Goal: Task Accomplishment & Management: Use online tool/utility

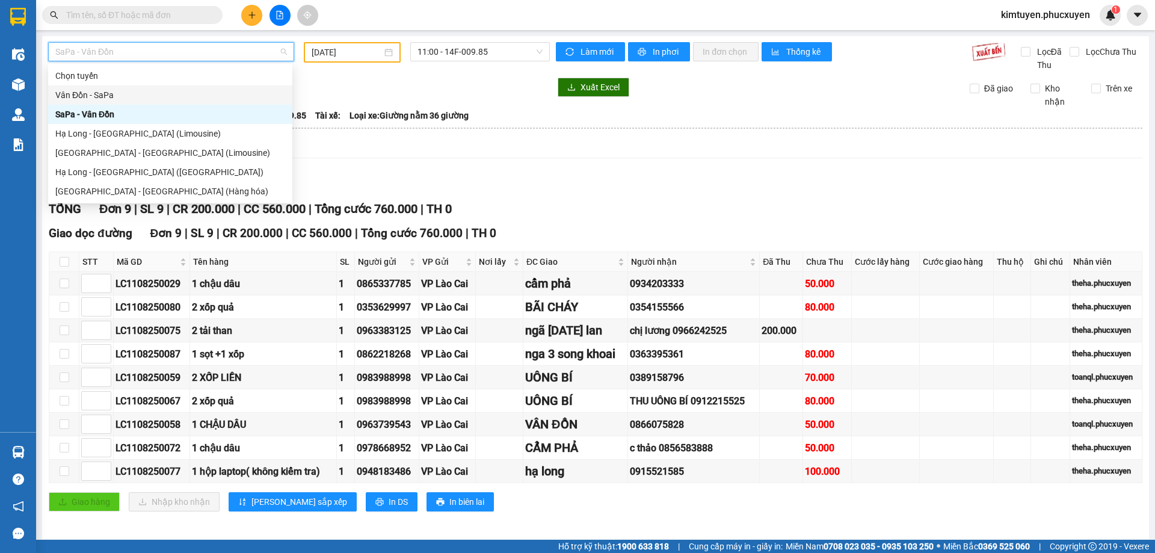
click at [114, 94] on div "Vân Đồn - SaPa" at bounding box center [170, 94] width 230 height 13
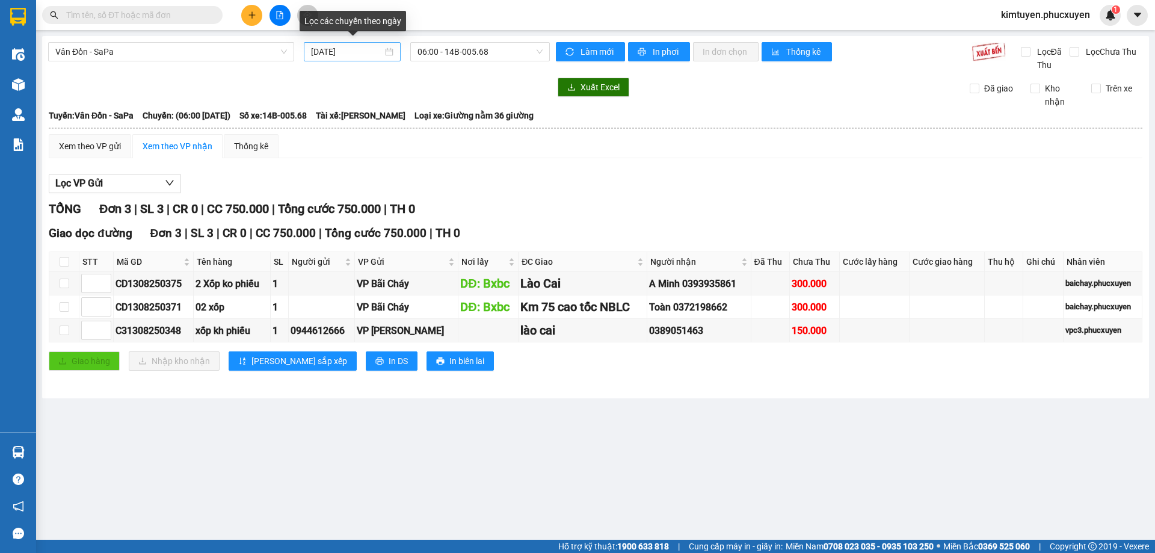
click at [392, 54] on div "[DATE]" at bounding box center [352, 51] width 82 height 13
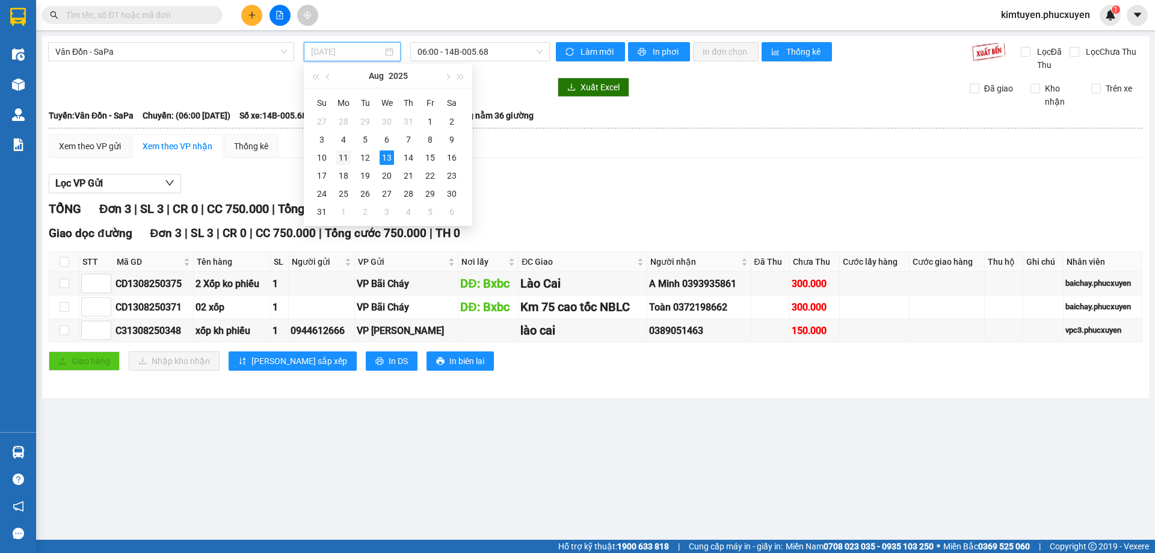
click at [347, 158] on div "11" at bounding box center [343, 157] width 14 height 14
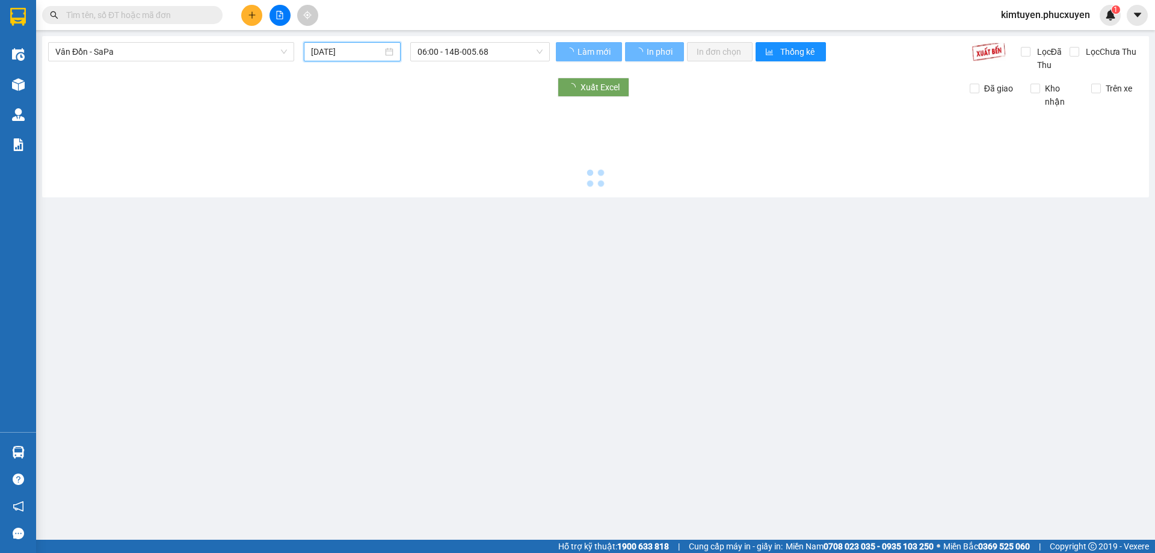
type input "[DATE]"
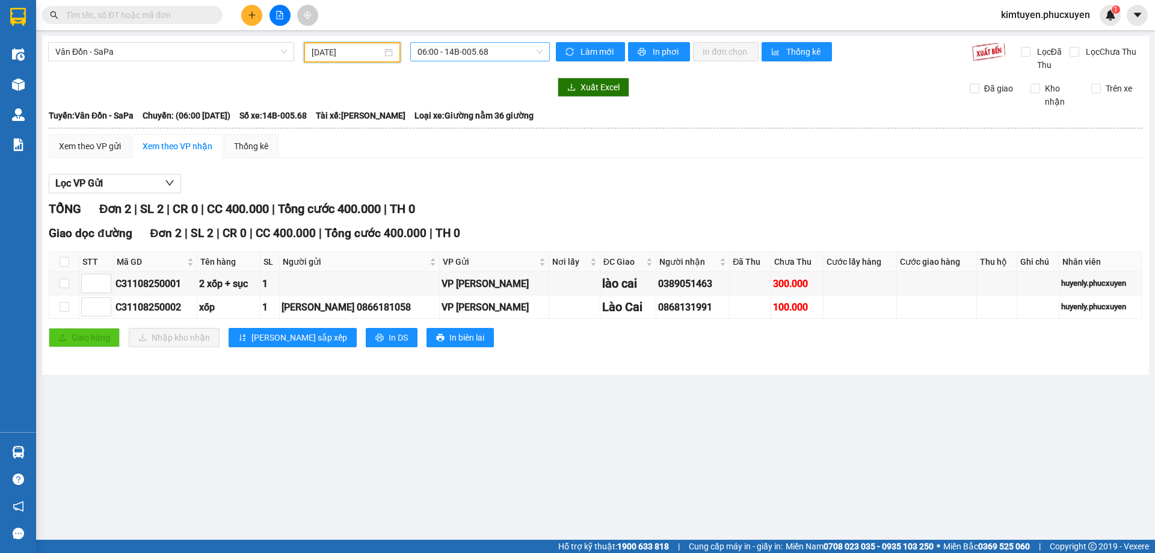
click at [501, 55] on span "06:00 - 14B-005.68" at bounding box center [480, 52] width 125 height 18
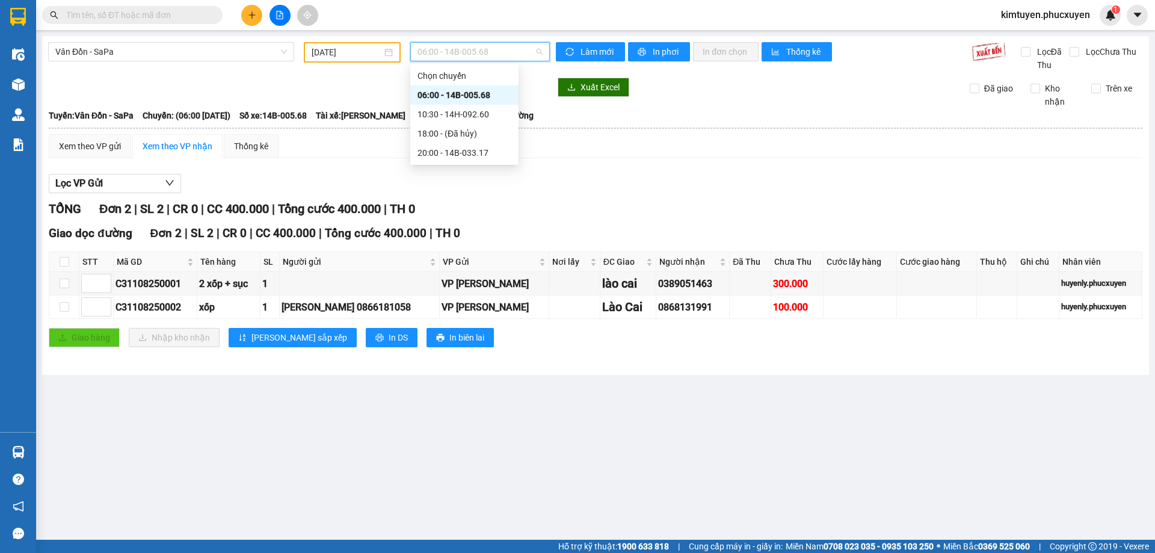
click at [497, 91] on div "06:00 - 14B-005.68" at bounding box center [465, 94] width 94 height 13
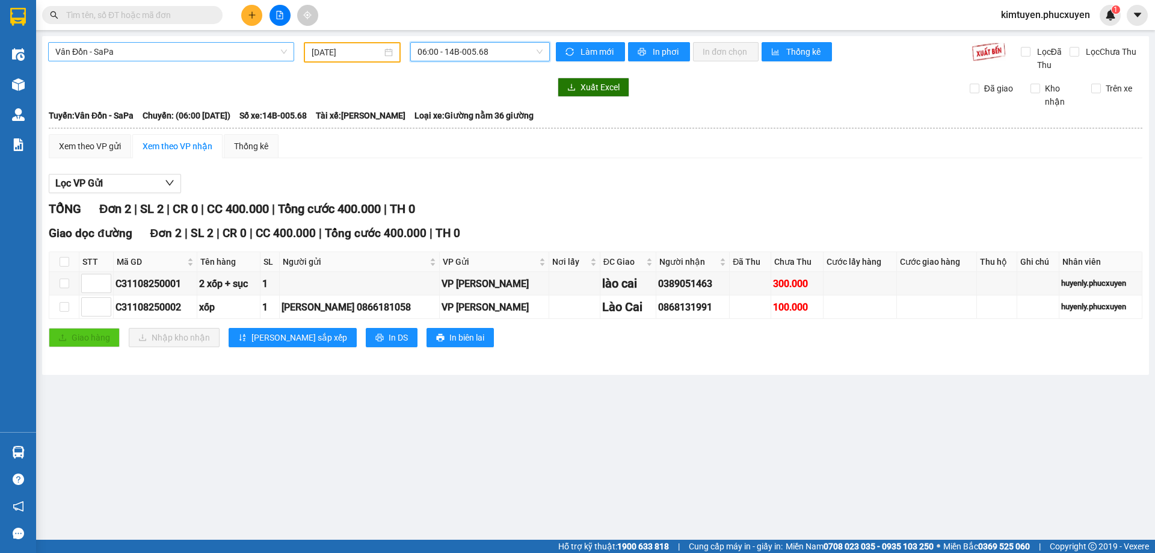
click at [118, 51] on span "Vân Đồn - SaPa" at bounding box center [171, 52] width 232 height 18
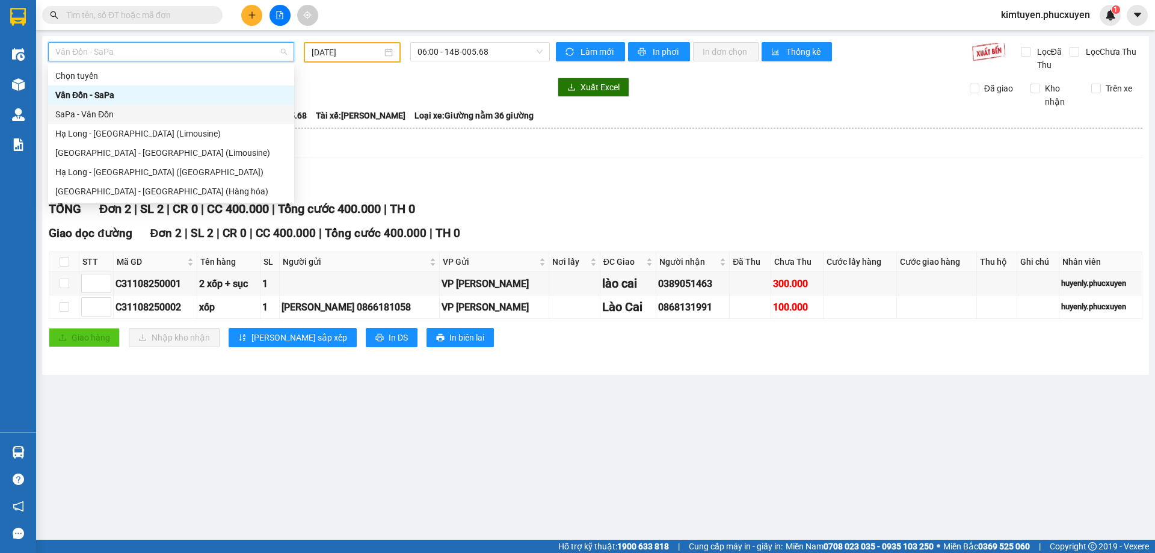
click at [117, 116] on div "SaPa - Vân Đồn" at bounding box center [171, 114] width 232 height 13
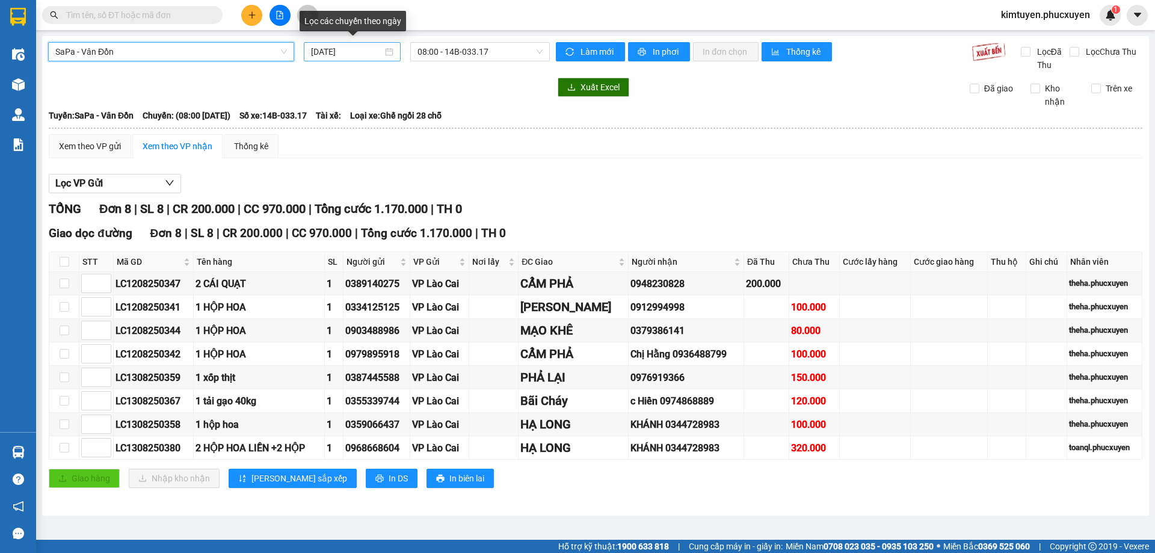
click at [390, 54] on div "[DATE]" at bounding box center [352, 51] width 82 height 13
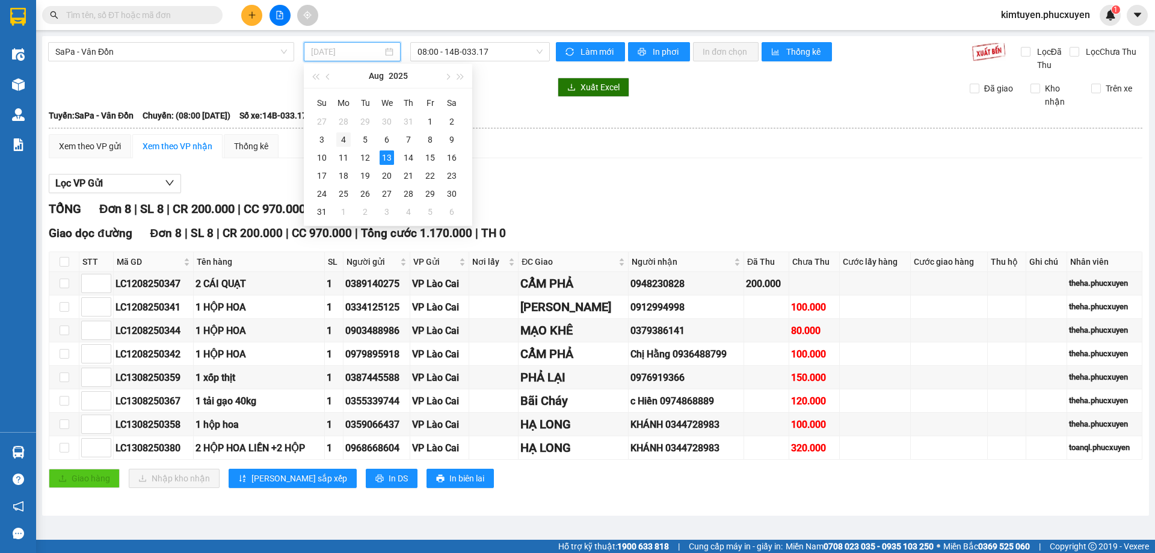
click at [344, 148] on td "4" at bounding box center [344, 140] width 22 height 18
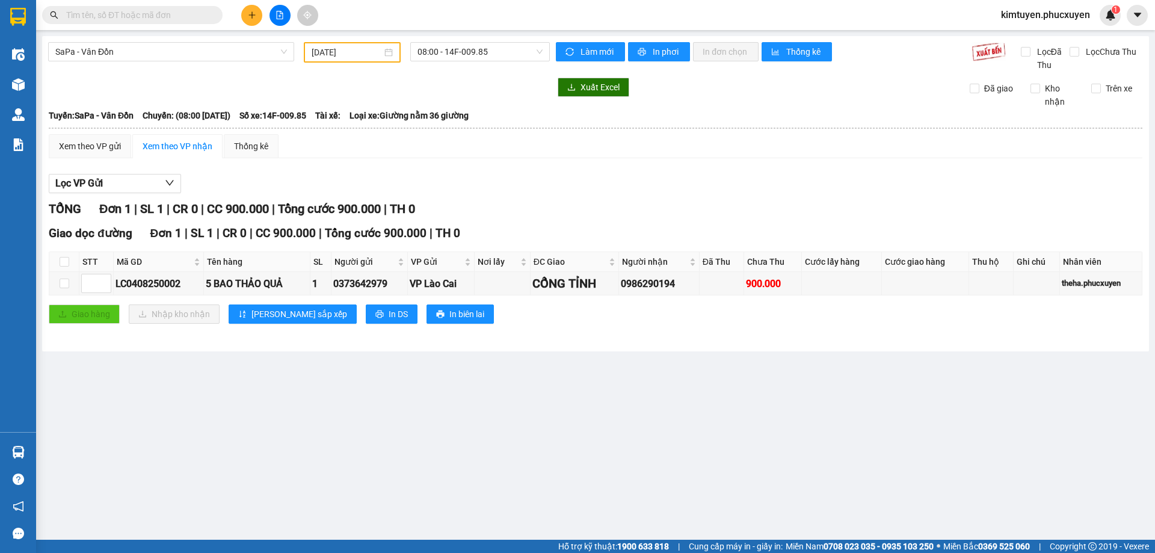
click at [385, 53] on div "[DATE]" at bounding box center [352, 52] width 81 height 13
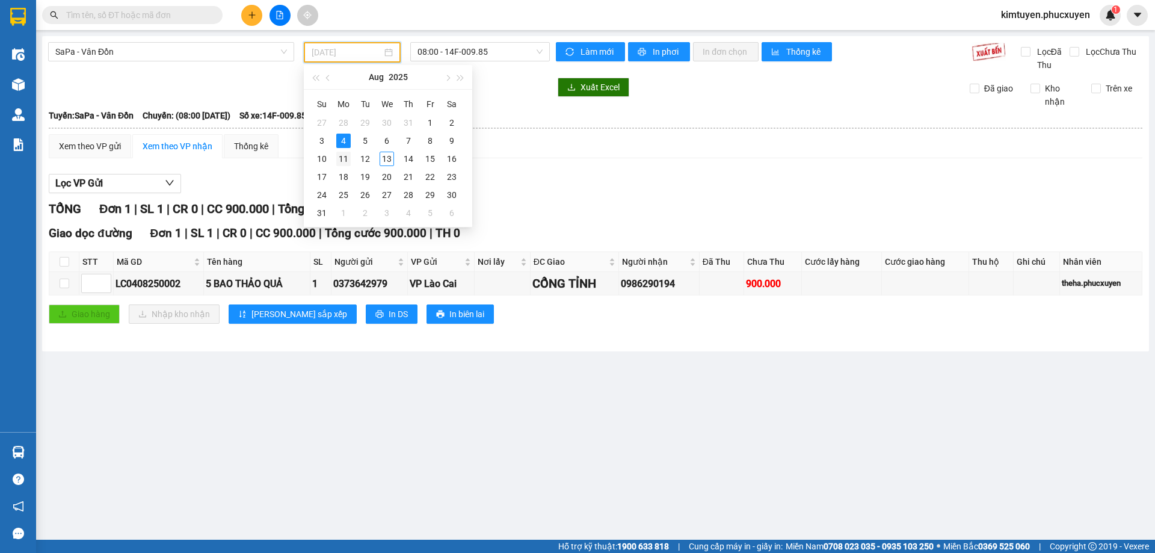
click at [341, 161] on div "11" at bounding box center [343, 159] width 14 height 14
type input "[DATE]"
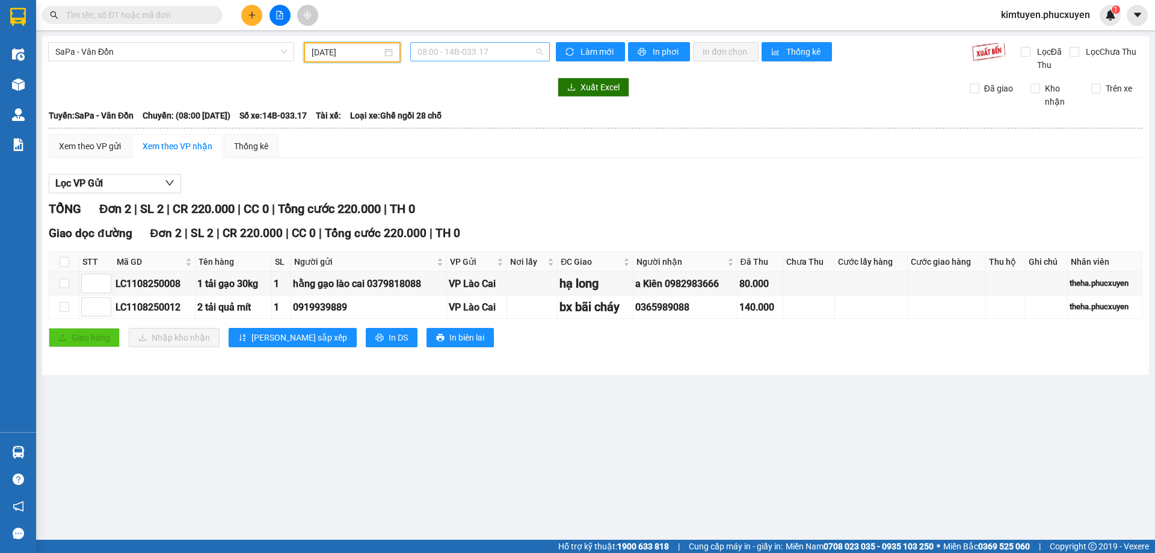
click at [486, 54] on span "08:00 - 14B-033.17" at bounding box center [480, 52] width 125 height 18
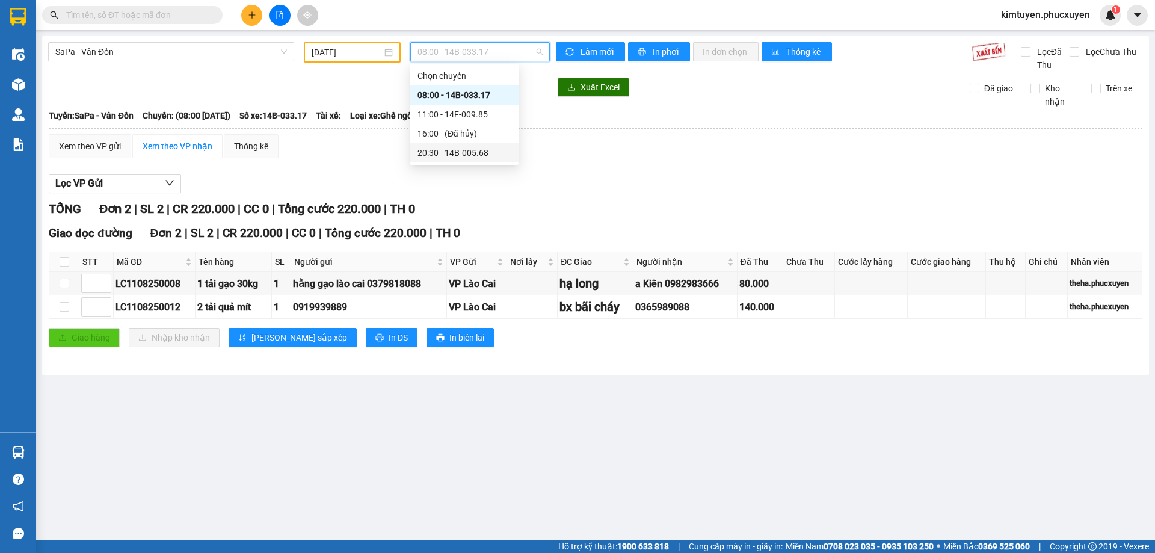
click at [480, 152] on div "20:30 - 14B-005.68" at bounding box center [465, 152] width 94 height 13
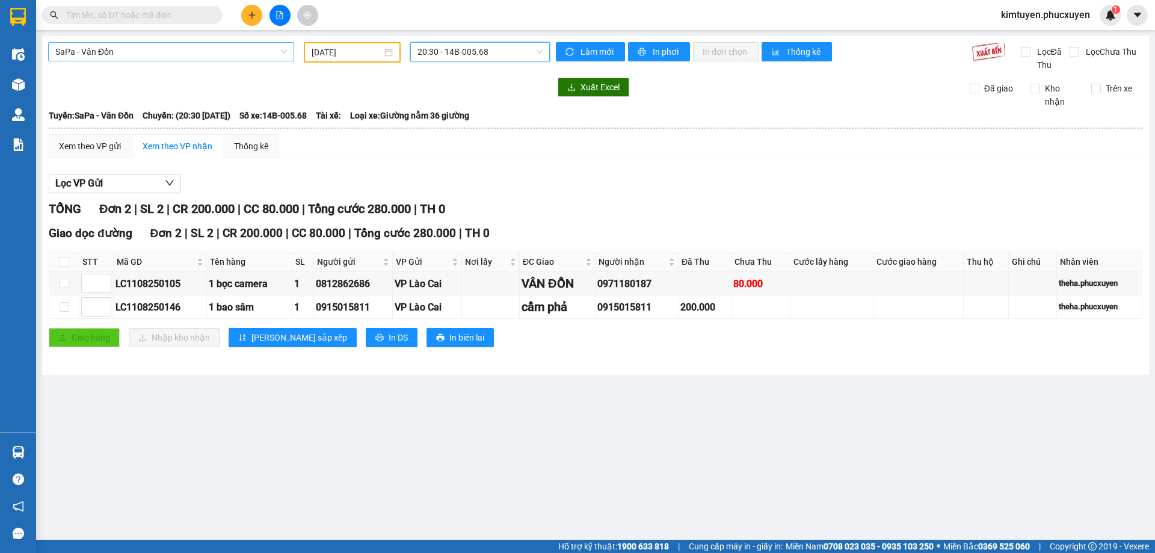
click at [88, 52] on span "SaPa - Vân Đồn" at bounding box center [171, 52] width 232 height 18
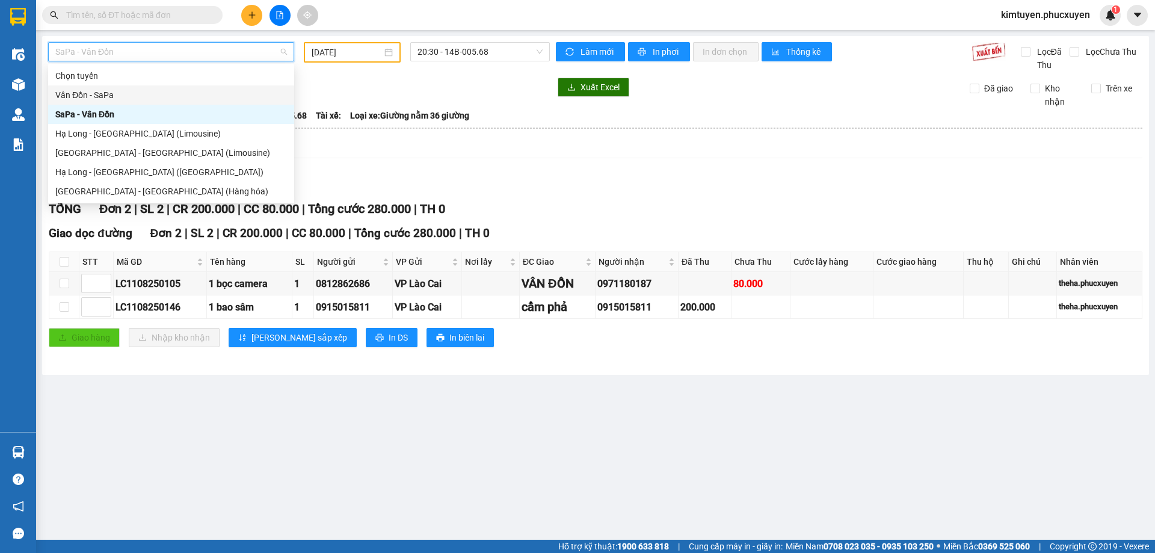
click at [119, 92] on div "Vân Đồn - SaPa" at bounding box center [171, 94] width 232 height 13
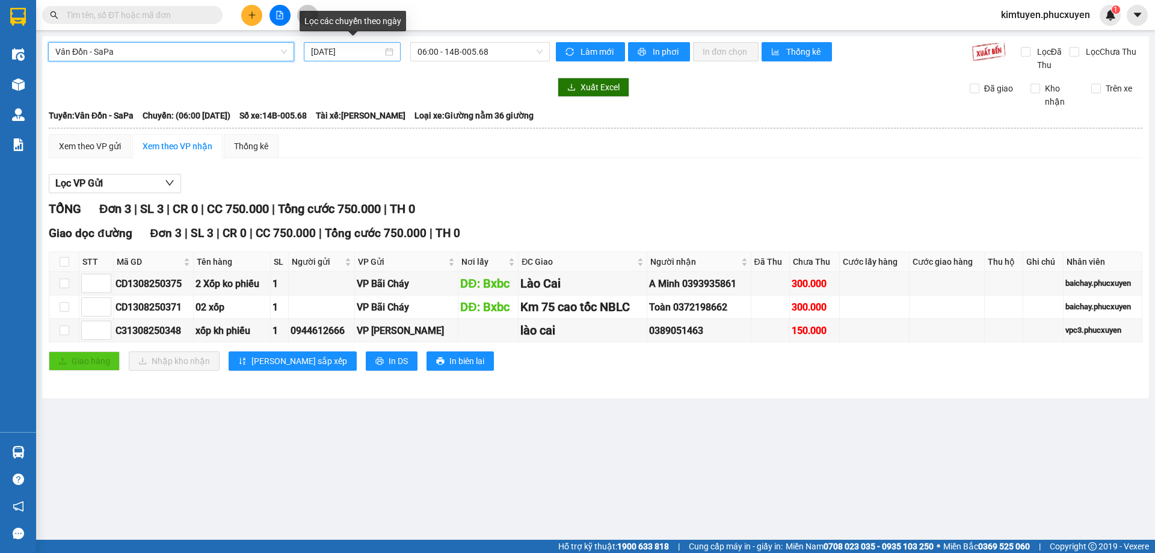
click at [391, 53] on div "[DATE]" at bounding box center [352, 51] width 82 height 13
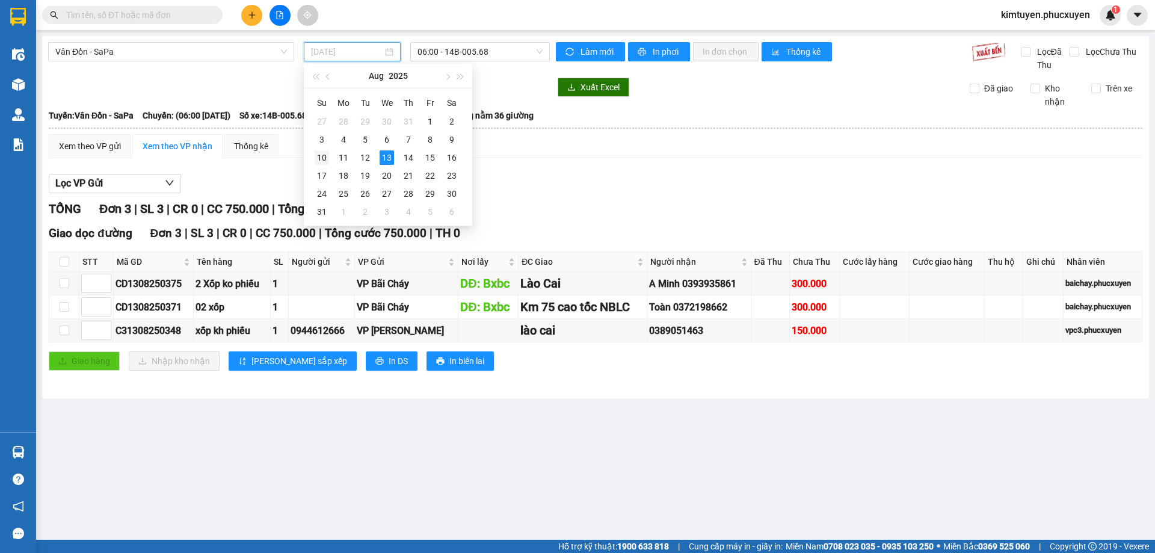
click at [324, 156] on div "10" at bounding box center [322, 157] width 14 height 14
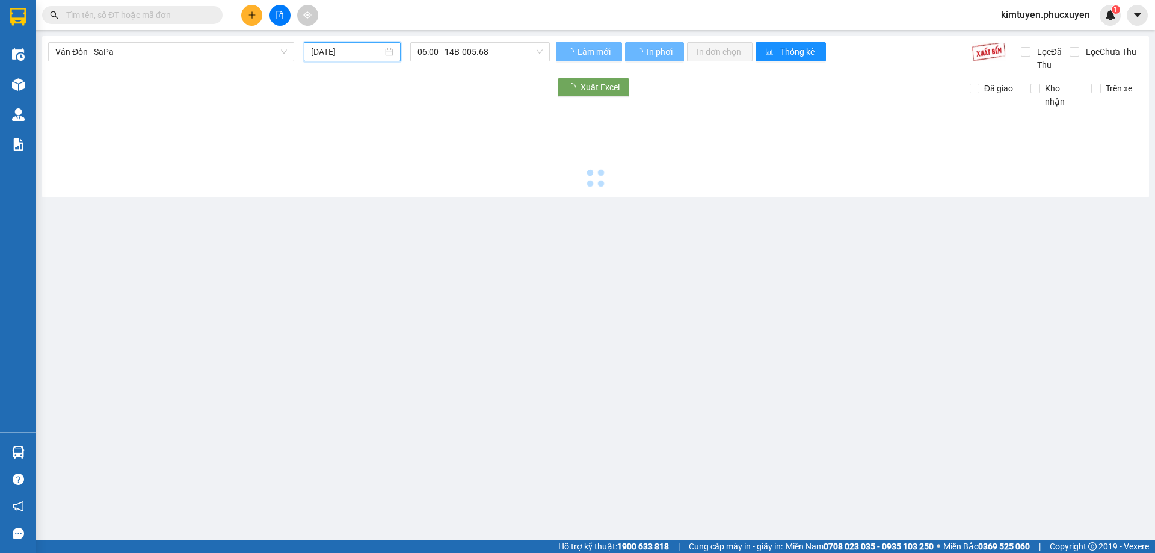
type input "[DATE]"
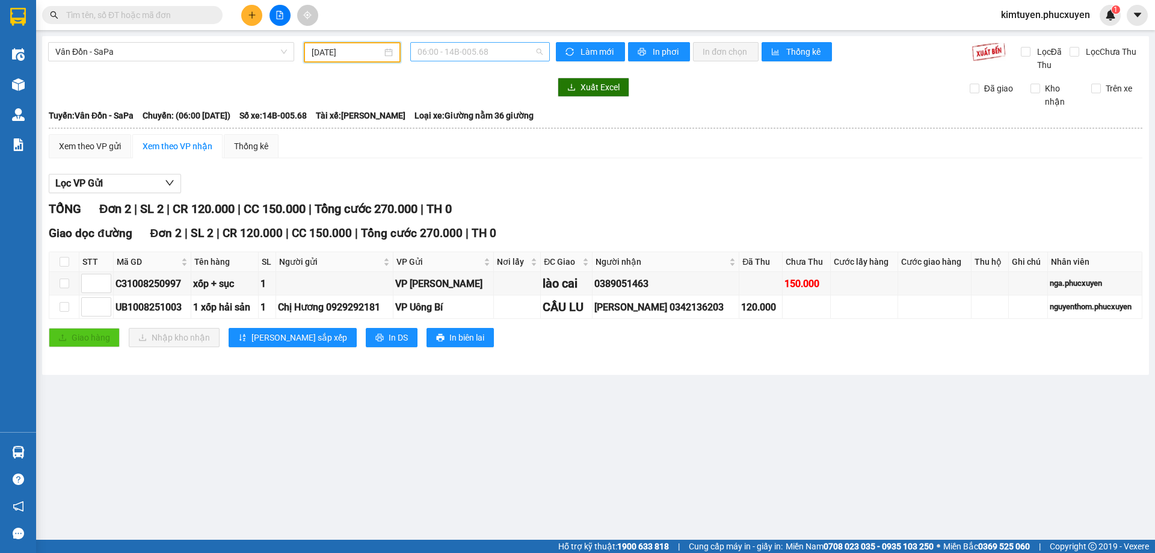
click at [496, 54] on span "06:00 - 14B-005.68" at bounding box center [480, 52] width 125 height 18
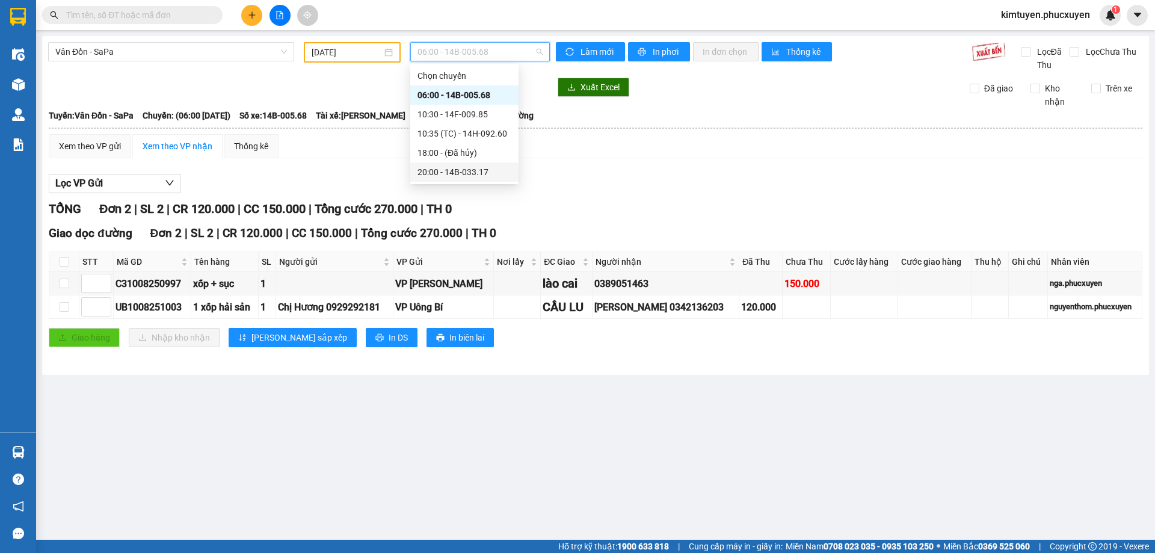
click at [483, 176] on div "20:00 - 14B-033.17" at bounding box center [465, 171] width 94 height 13
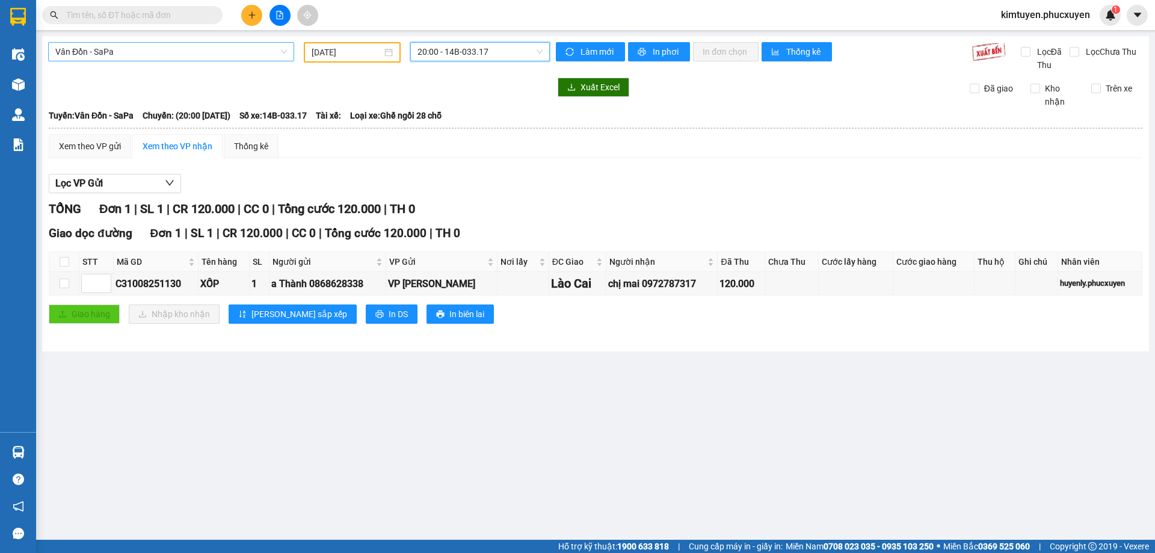
click at [122, 54] on span "Vân Đồn - SaPa" at bounding box center [171, 52] width 232 height 18
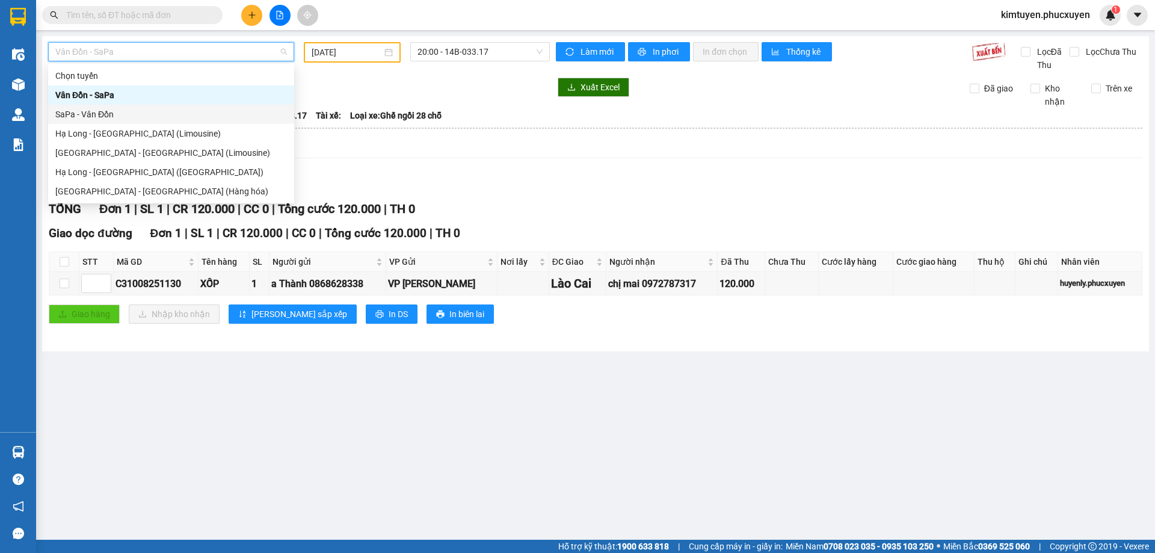
click at [105, 111] on div "SaPa - Vân Đồn" at bounding box center [171, 114] width 232 height 13
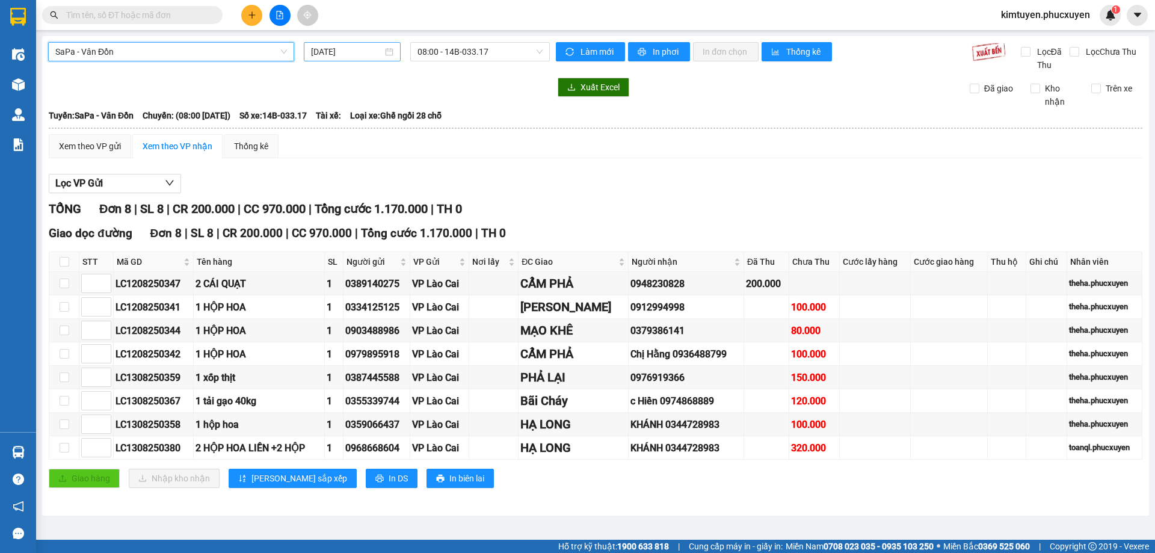
click at [389, 52] on div "[DATE]" at bounding box center [352, 51] width 82 height 13
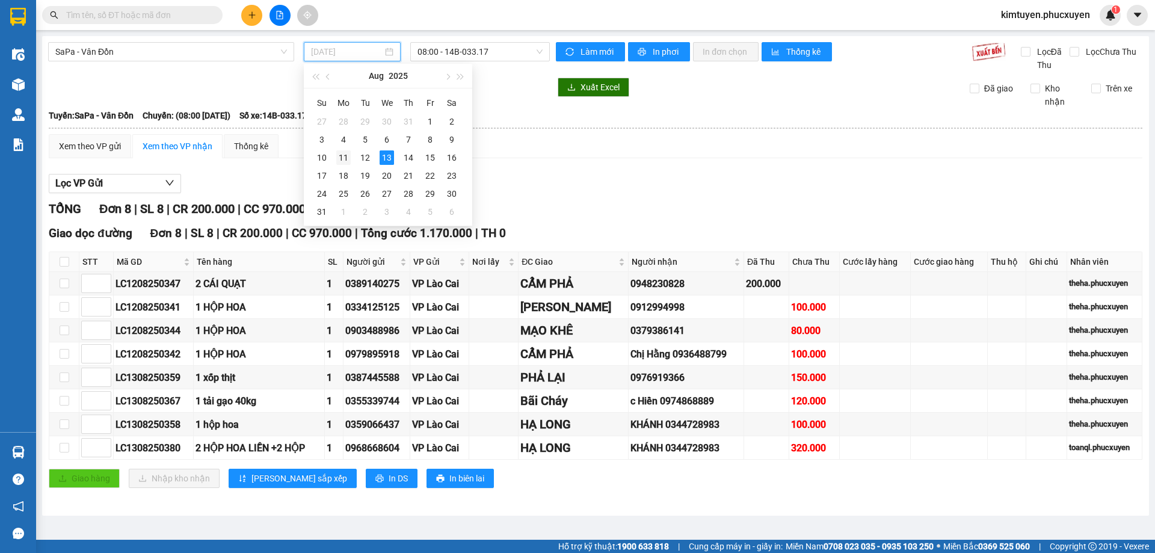
click at [342, 161] on div "11" at bounding box center [343, 157] width 14 height 14
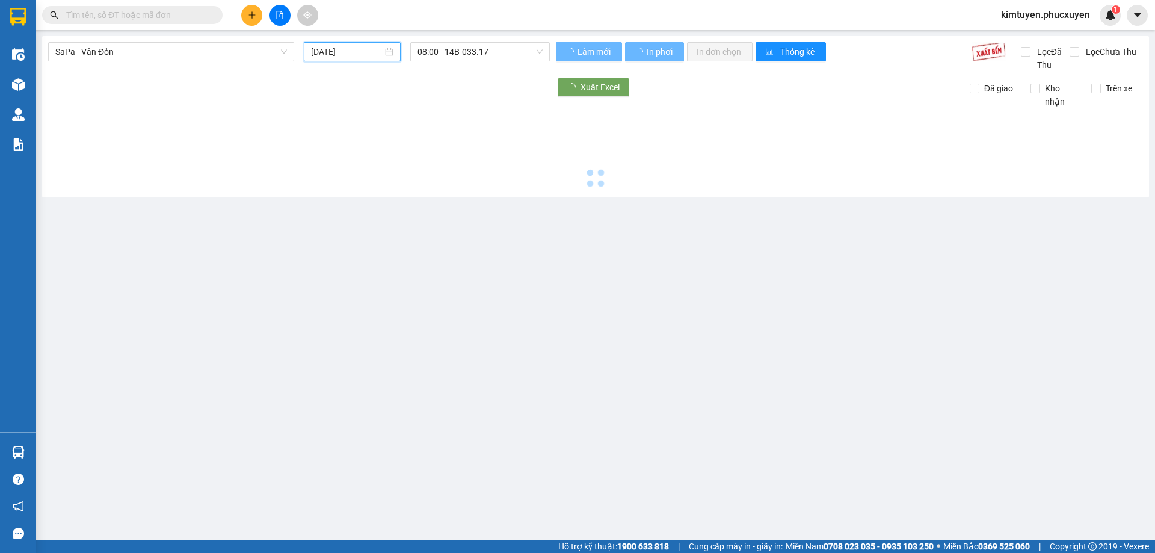
type input "[DATE]"
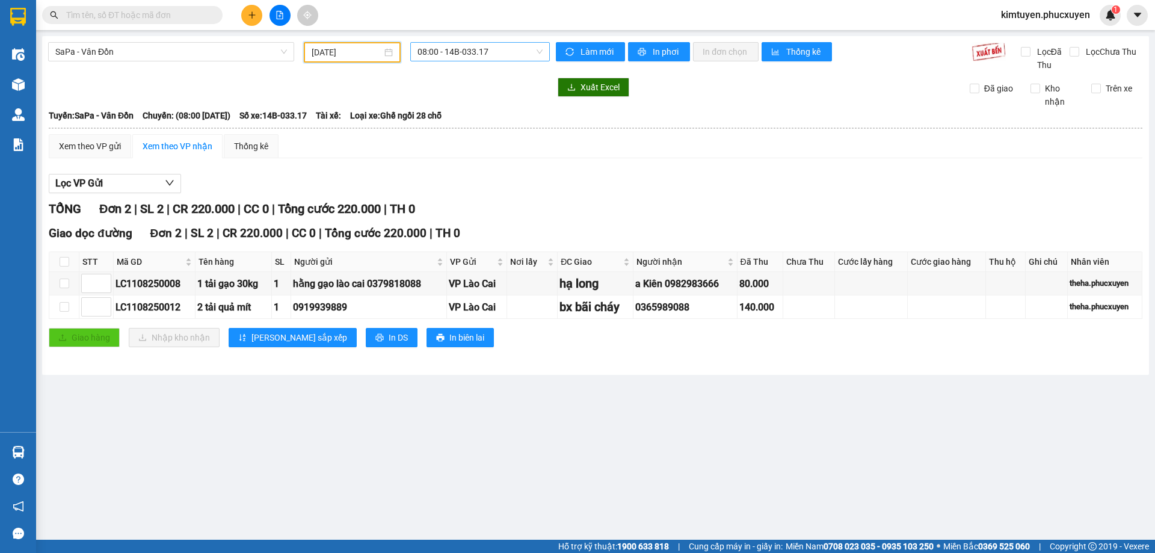
click at [501, 53] on span "08:00 - 14B-033.17" at bounding box center [480, 52] width 125 height 18
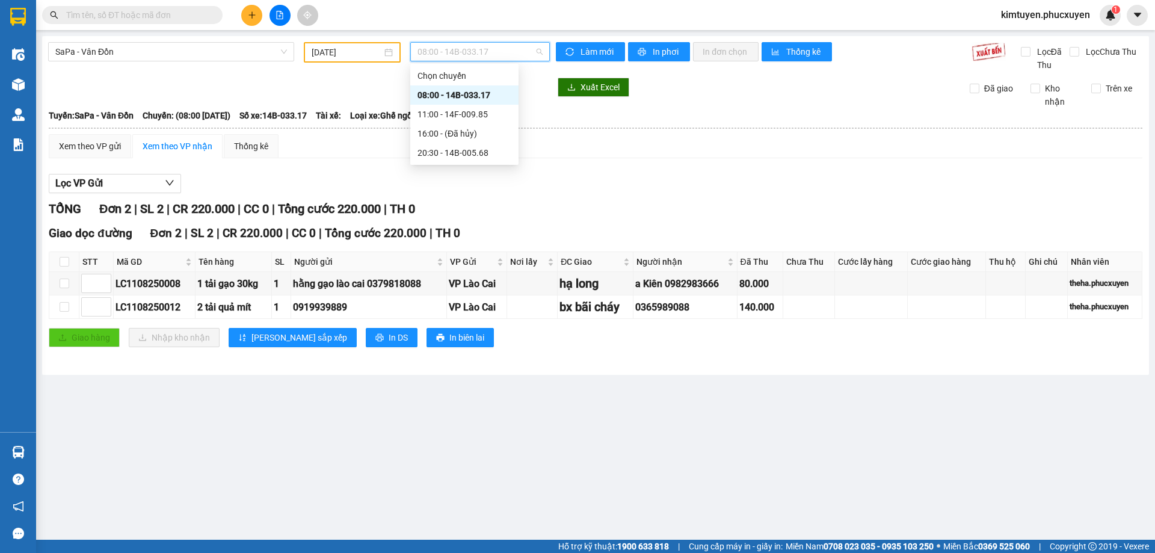
click at [471, 99] on div "08:00 - 14B-033.17" at bounding box center [465, 94] width 94 height 13
click at [126, 58] on span "SaPa - Vân Đồn" at bounding box center [171, 52] width 232 height 18
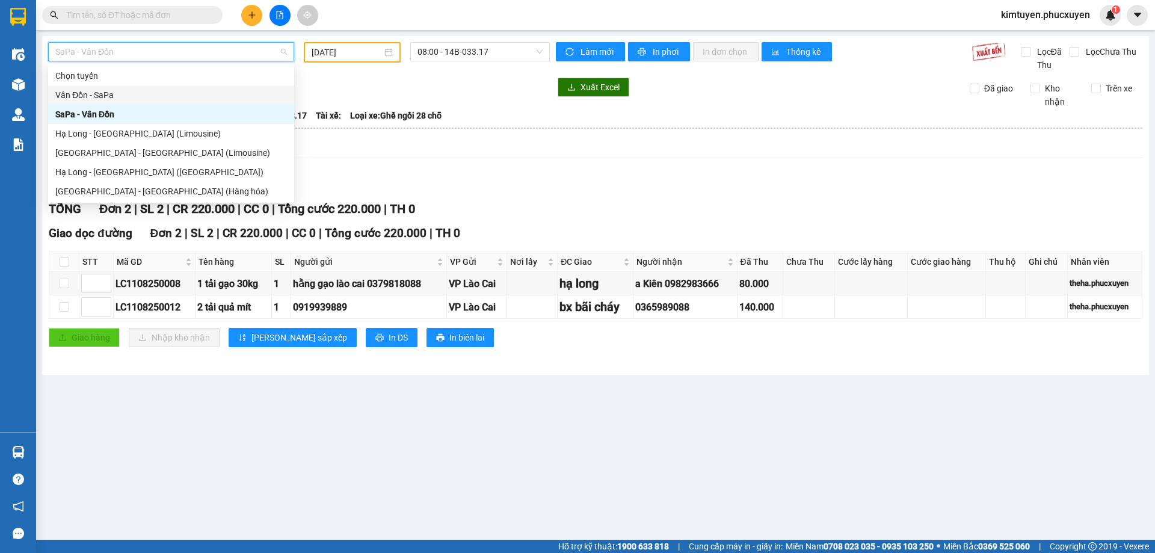
click at [122, 96] on div "Vân Đồn - SaPa" at bounding box center [171, 94] width 232 height 13
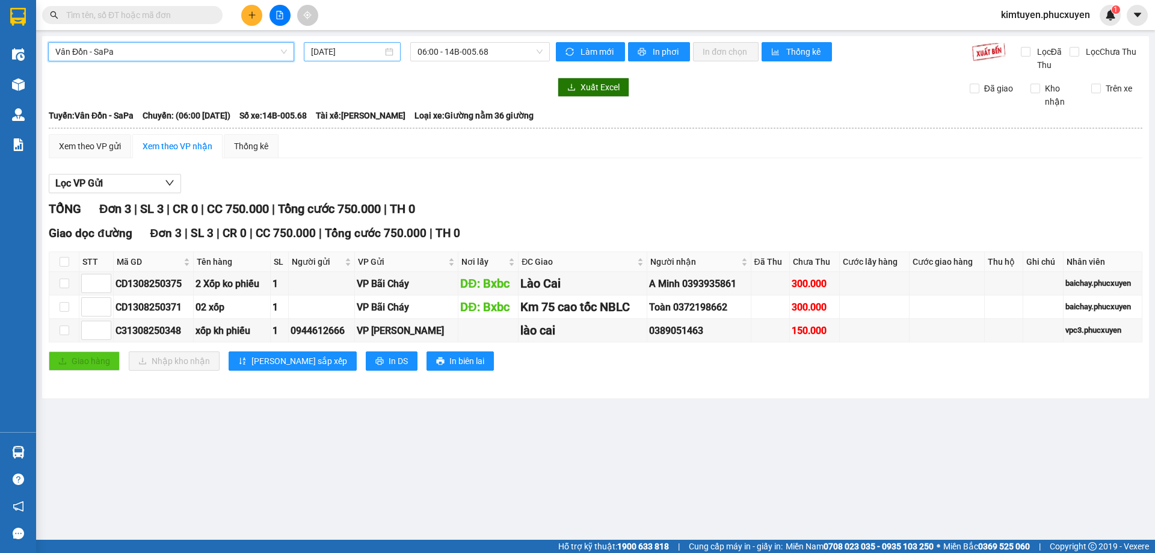
click at [390, 51] on div "[DATE]" at bounding box center [352, 51] width 82 height 13
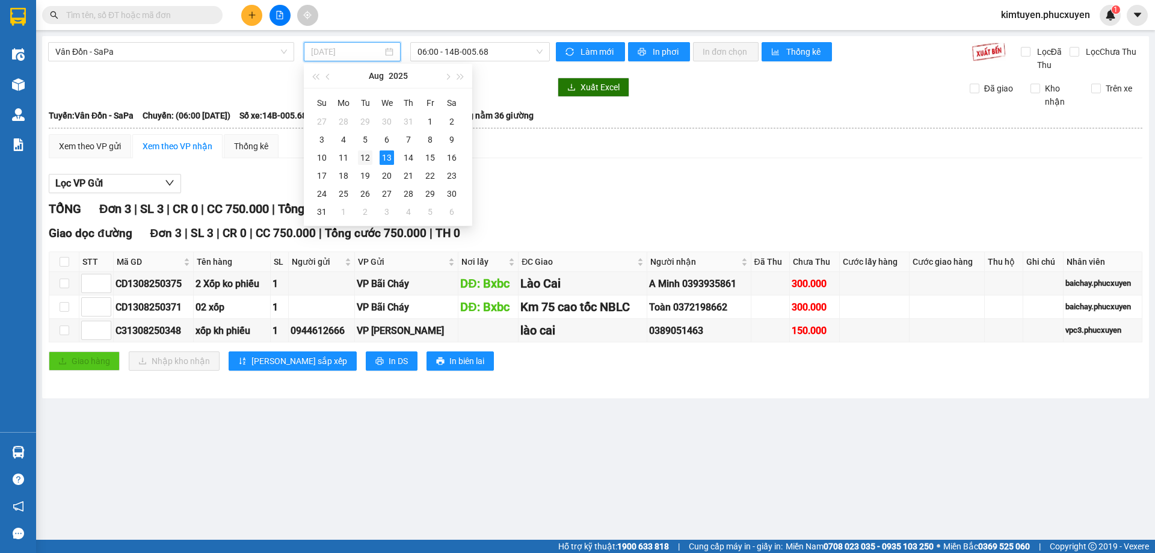
click at [371, 155] on div "12" at bounding box center [365, 157] width 14 height 14
type input "[DATE]"
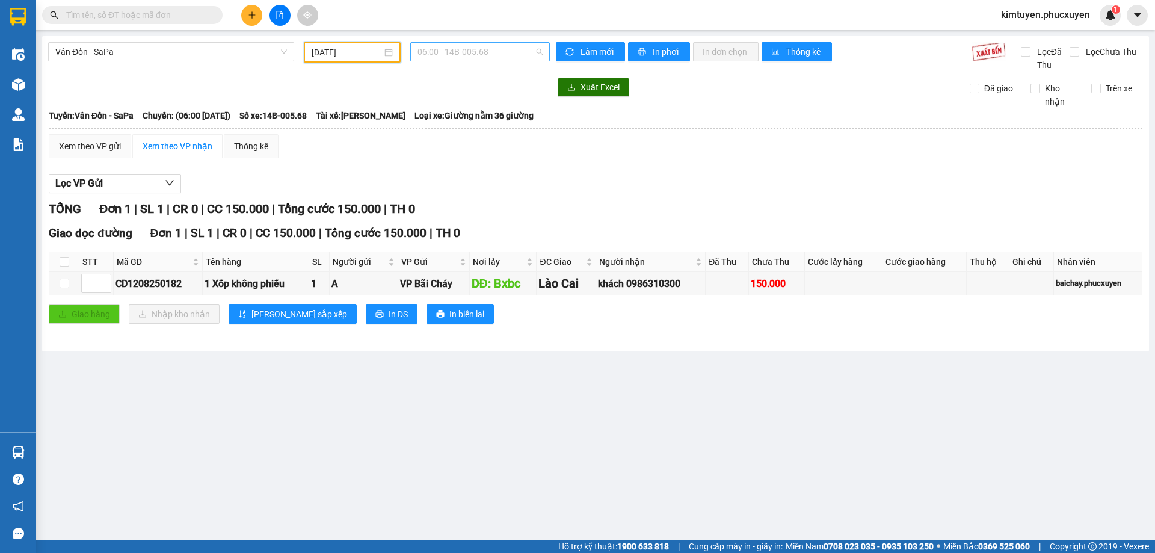
click at [492, 54] on span "06:00 - 14B-005.68" at bounding box center [480, 52] width 125 height 18
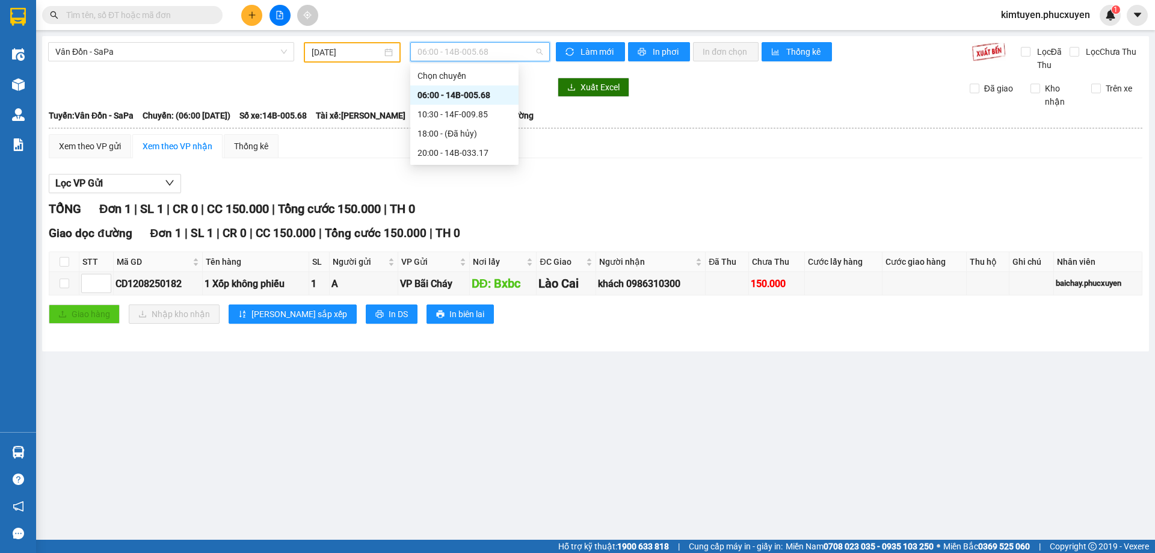
click at [493, 94] on div "06:00 - 14B-005.68" at bounding box center [465, 94] width 94 height 13
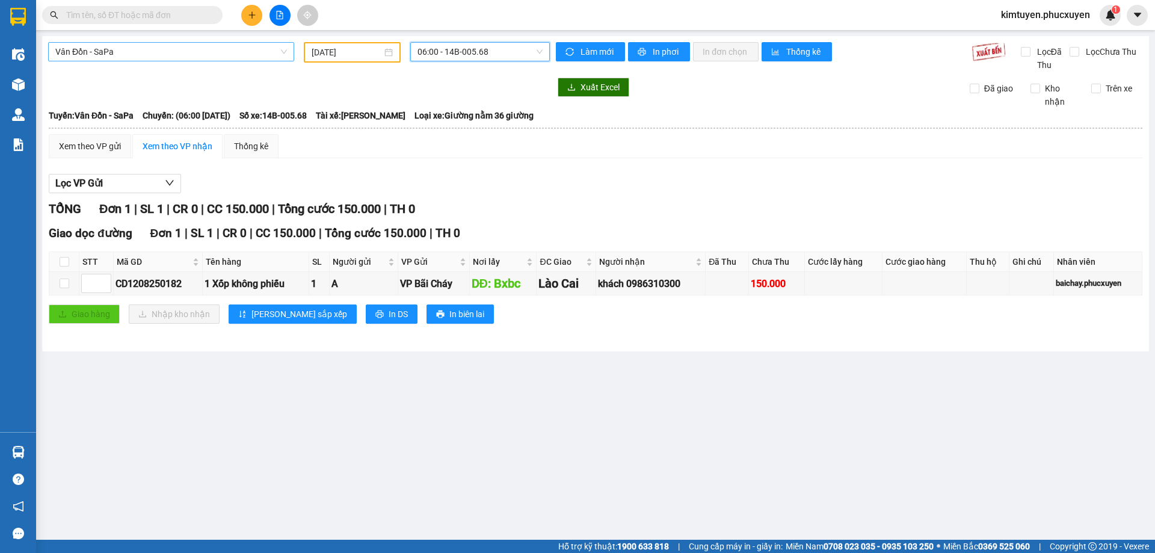
click at [128, 48] on span "Vân Đồn - SaPa" at bounding box center [171, 52] width 232 height 18
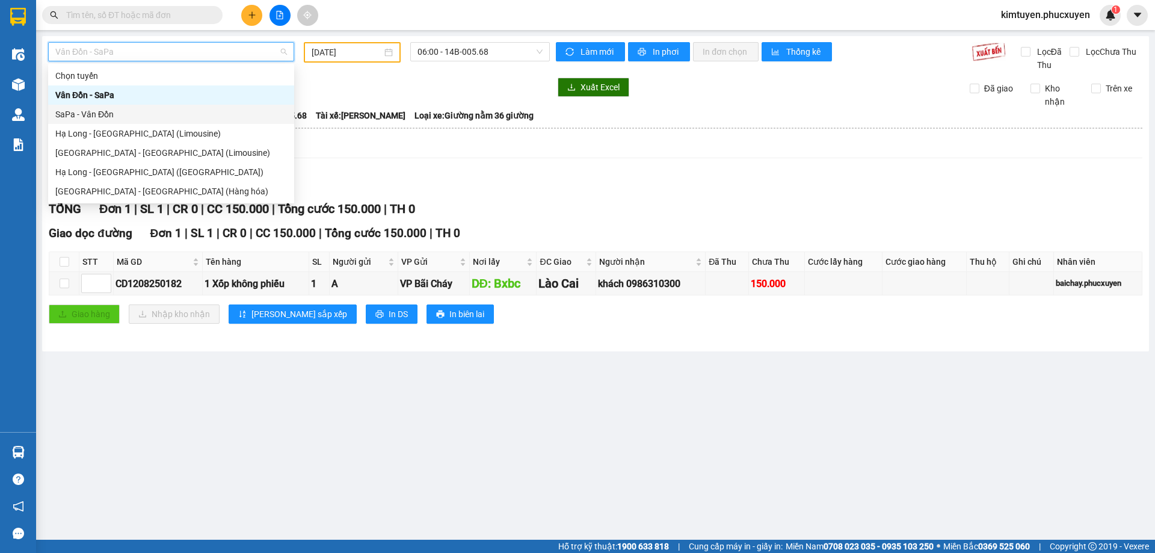
drag, startPoint x: 116, startPoint y: 110, endPoint x: 184, endPoint y: 105, distance: 68.2
click at [116, 109] on div "SaPa - Vân Đồn" at bounding box center [171, 114] width 232 height 13
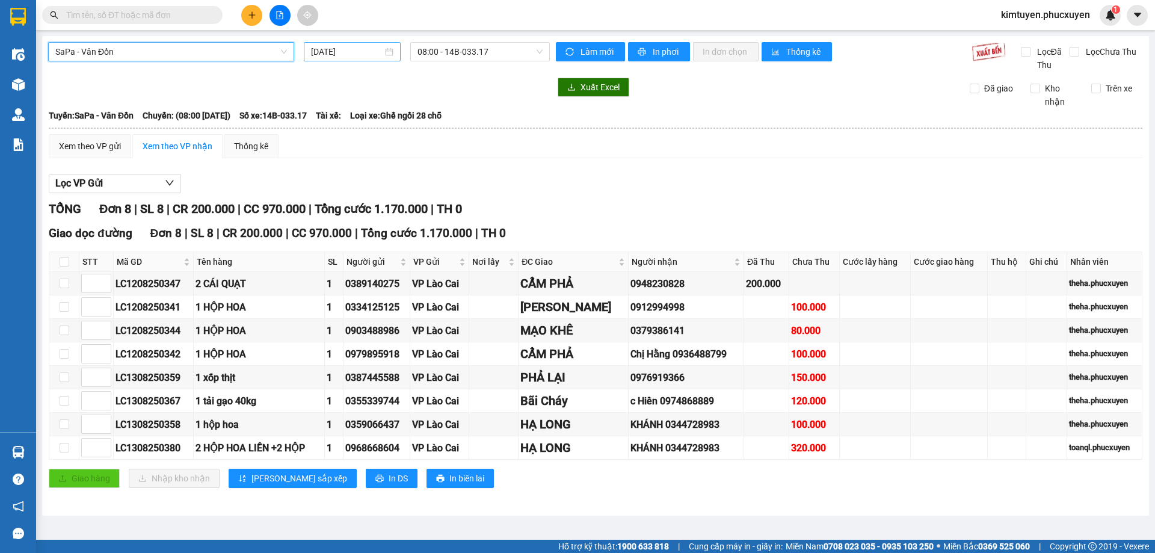
click at [386, 54] on div "[DATE]" at bounding box center [352, 51] width 82 height 13
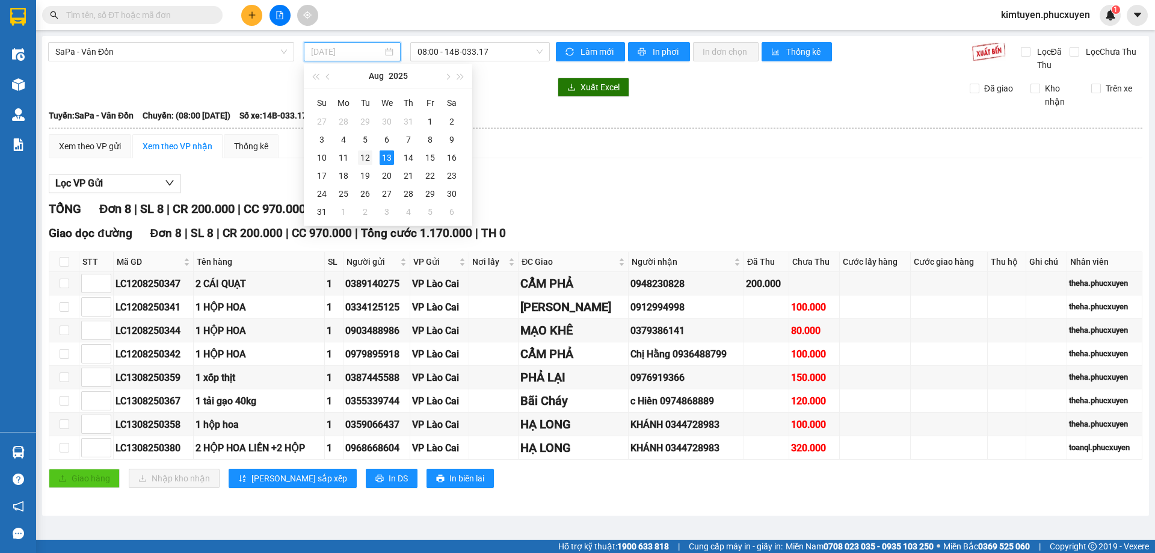
click at [365, 156] on div "12" at bounding box center [365, 157] width 14 height 14
type input "[DATE]"
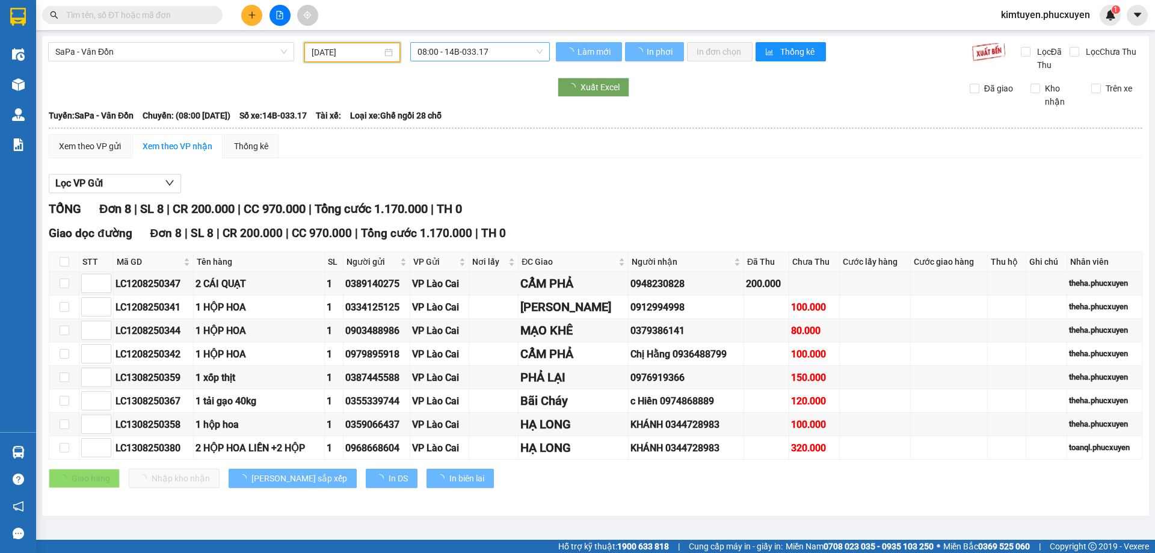
click at [492, 54] on span "08:00 - 14B-033.17" at bounding box center [480, 52] width 125 height 18
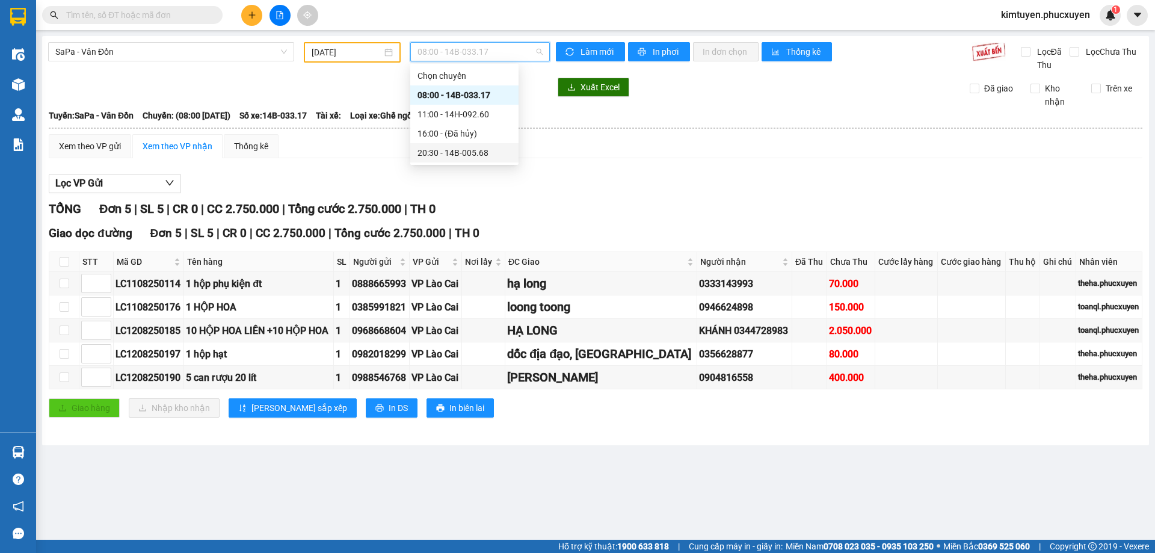
click at [475, 155] on div "20:30 - 14B-005.68" at bounding box center [465, 152] width 94 height 13
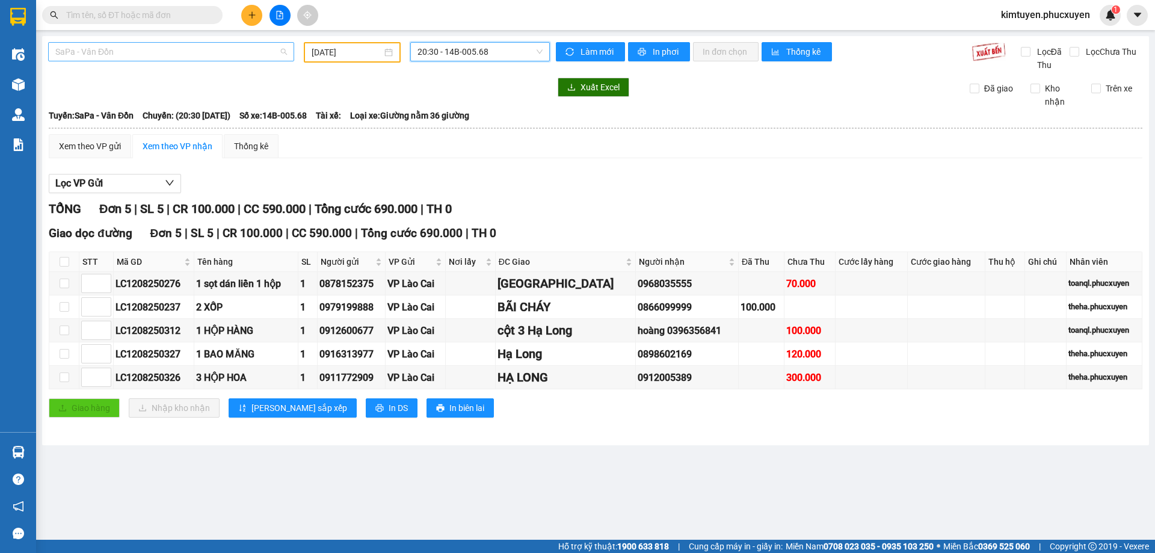
click at [102, 48] on span "SaPa - Vân Đồn" at bounding box center [171, 52] width 232 height 18
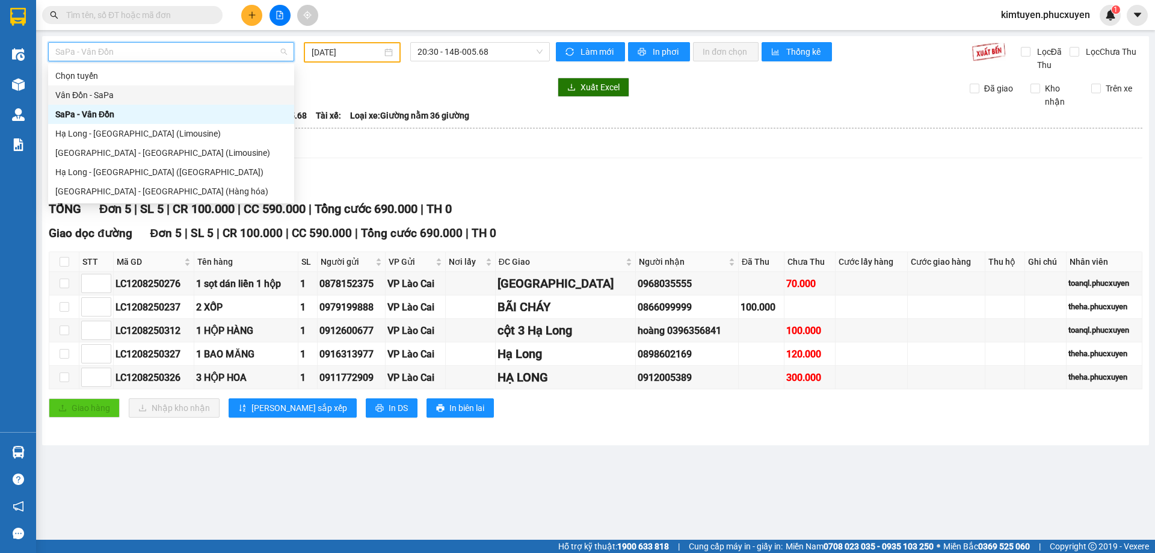
click at [104, 92] on div "Vân Đồn - SaPa" at bounding box center [171, 94] width 232 height 13
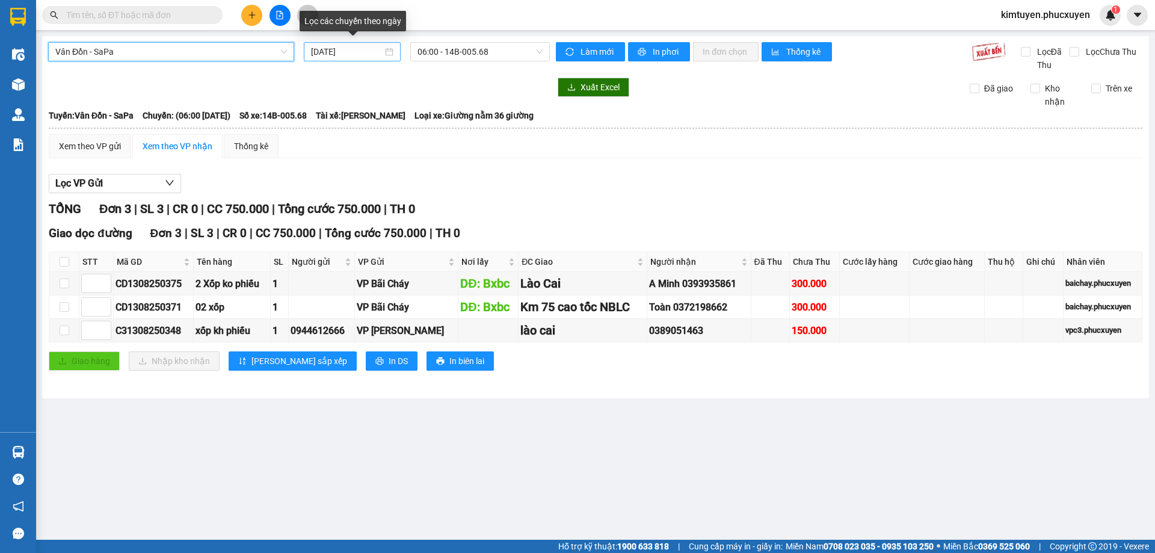
click at [389, 51] on div "[DATE]" at bounding box center [352, 51] width 82 height 13
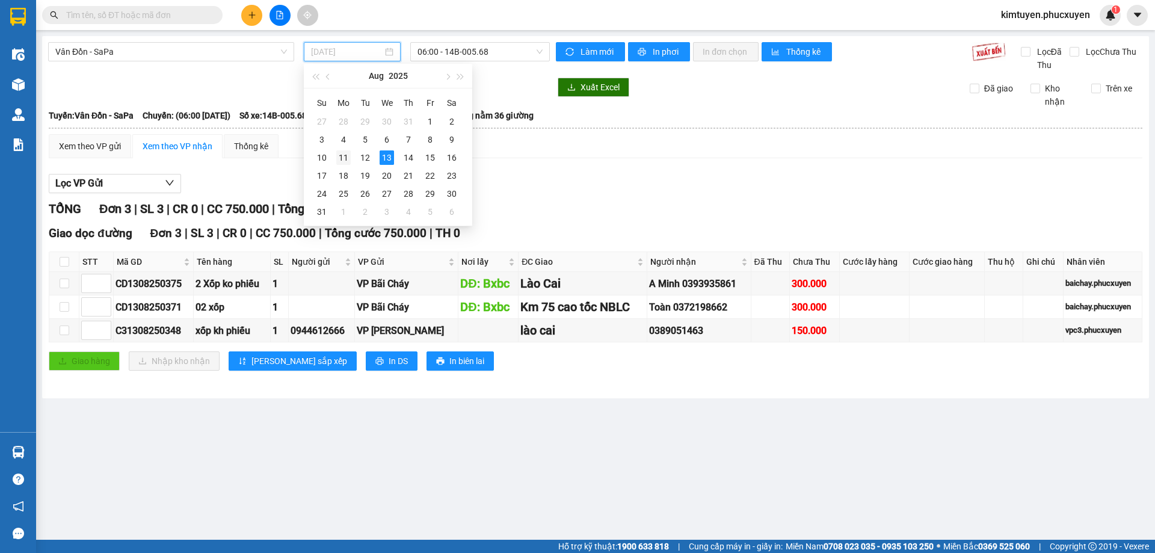
click at [347, 158] on div "11" at bounding box center [343, 157] width 14 height 14
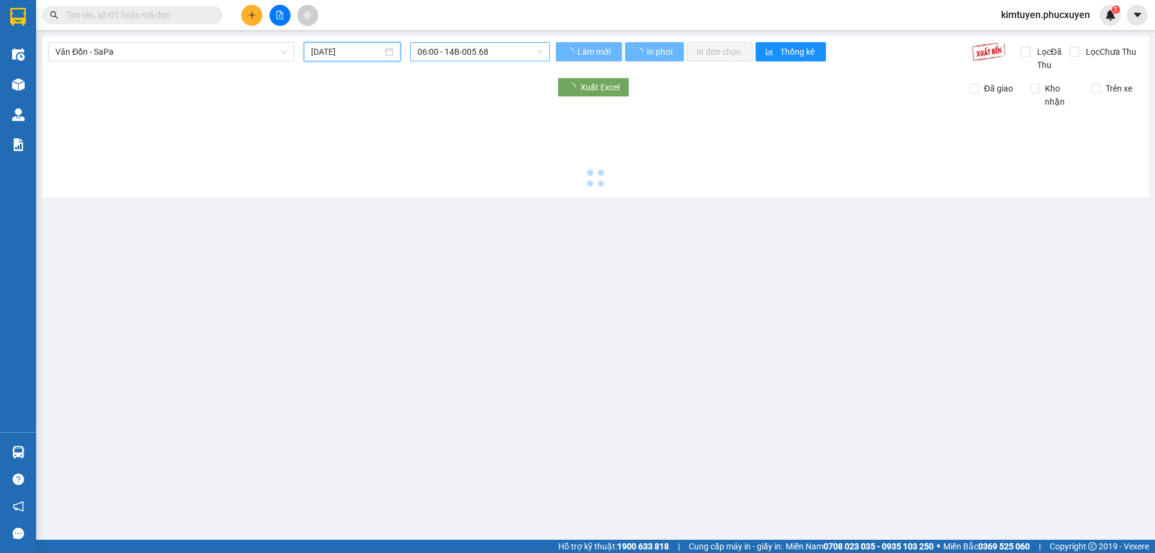
type input "[DATE]"
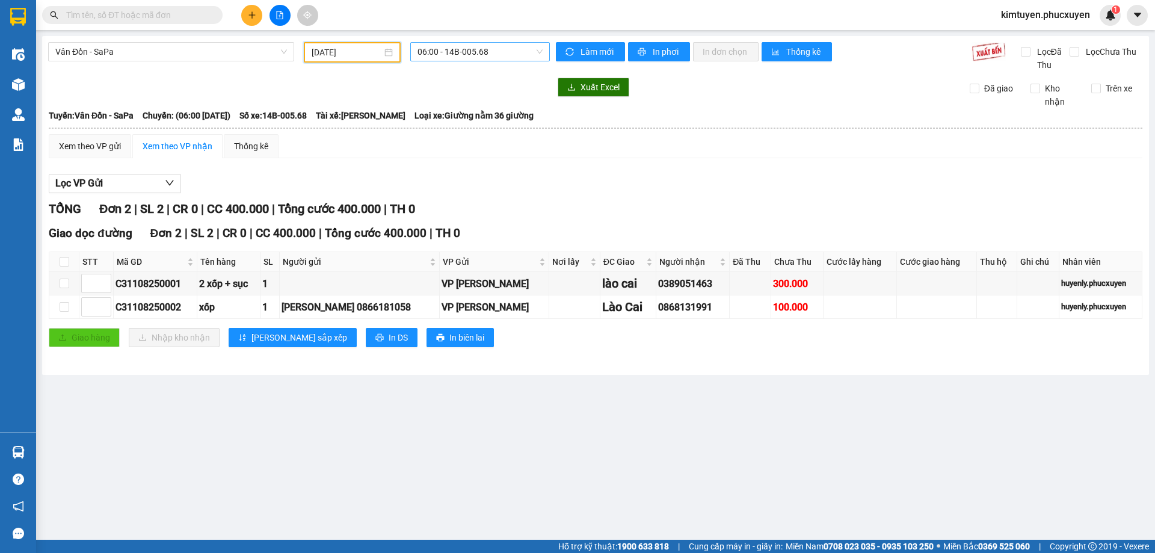
click at [498, 51] on span "06:00 - 14B-005.68" at bounding box center [480, 52] width 125 height 18
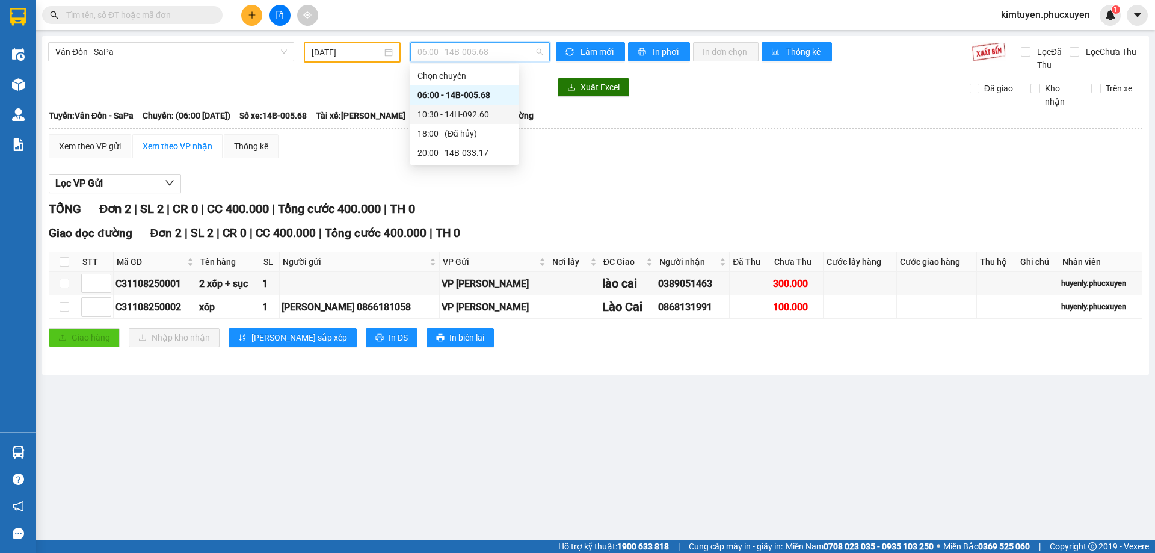
click at [472, 116] on div "10:30 - 14H-092.60" at bounding box center [465, 114] width 94 height 13
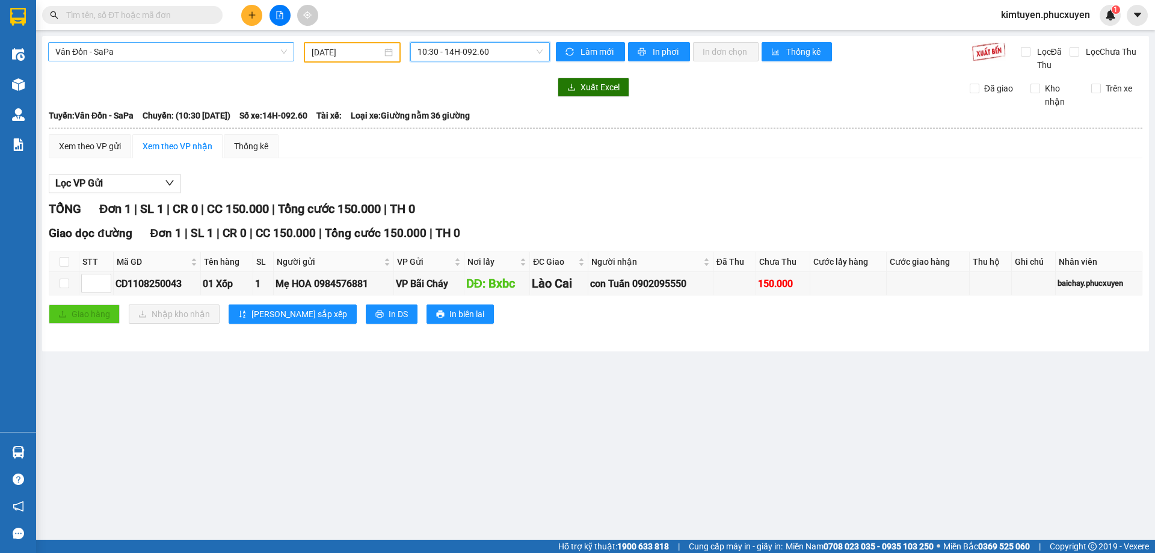
click at [94, 48] on span "Vân Đồn - SaPa" at bounding box center [171, 52] width 232 height 18
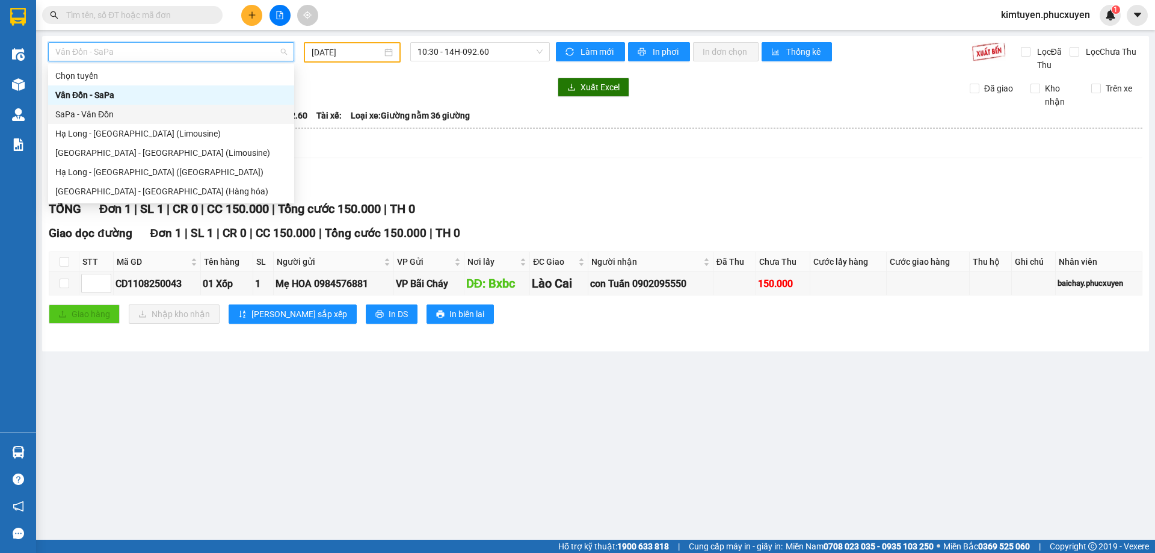
click at [113, 116] on div "SaPa - Vân Đồn" at bounding box center [171, 114] width 232 height 13
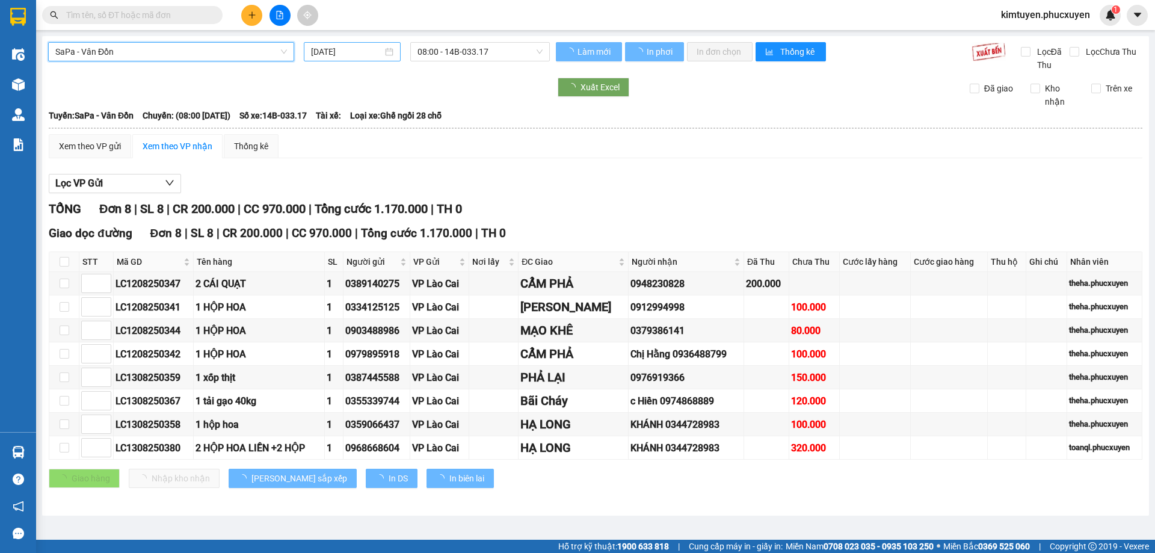
click at [392, 54] on div "[DATE]" at bounding box center [352, 51] width 82 height 13
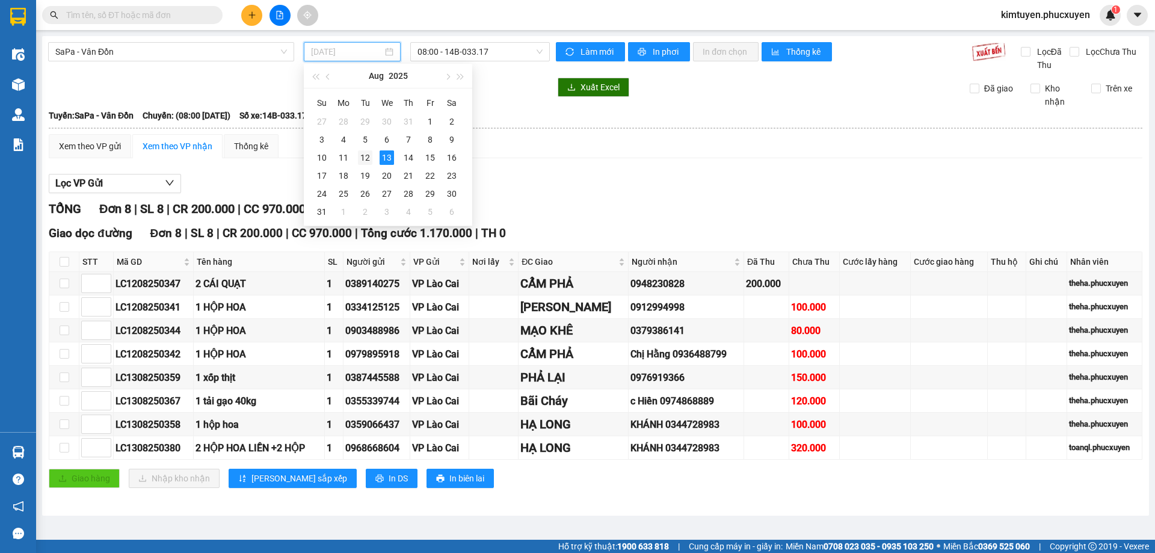
click at [361, 156] on div "12" at bounding box center [365, 157] width 14 height 14
type input "[DATE]"
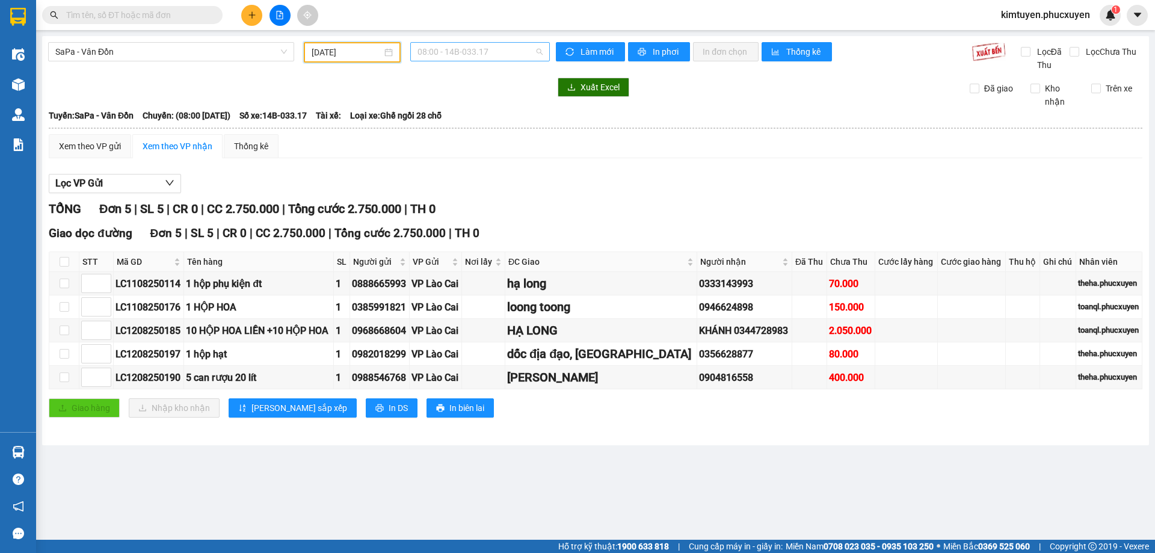
click at [490, 52] on span "08:00 - 14B-033.17" at bounding box center [480, 52] width 125 height 18
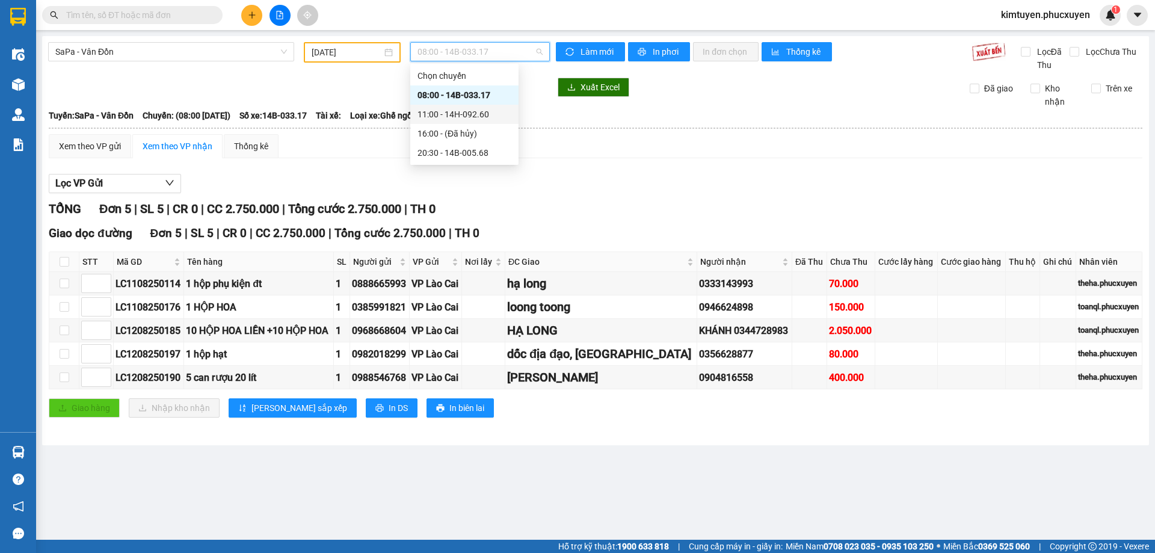
click at [480, 116] on div "11:00 - 14H-092.60" at bounding box center [465, 114] width 94 height 13
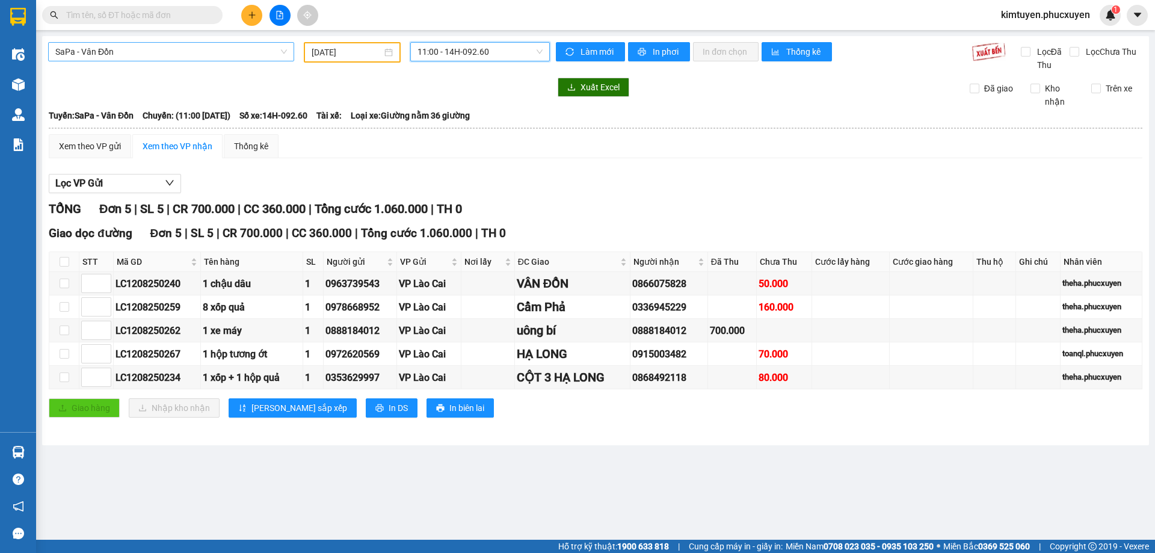
click at [123, 55] on span "SaPa - Vân Đồn" at bounding box center [171, 52] width 232 height 18
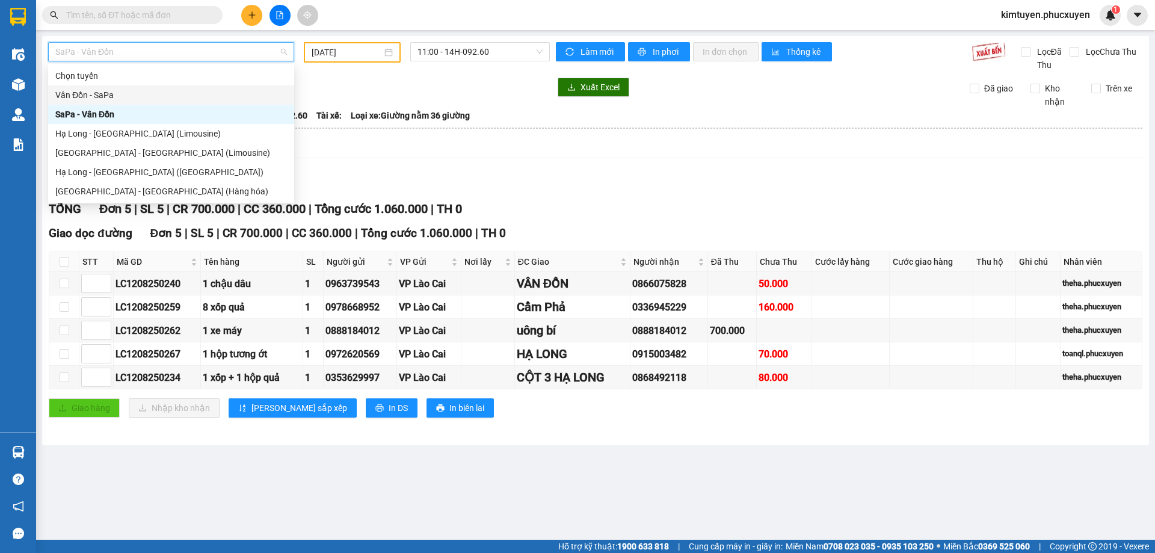
click at [125, 94] on div "Vân Đồn - SaPa" at bounding box center [171, 94] width 232 height 13
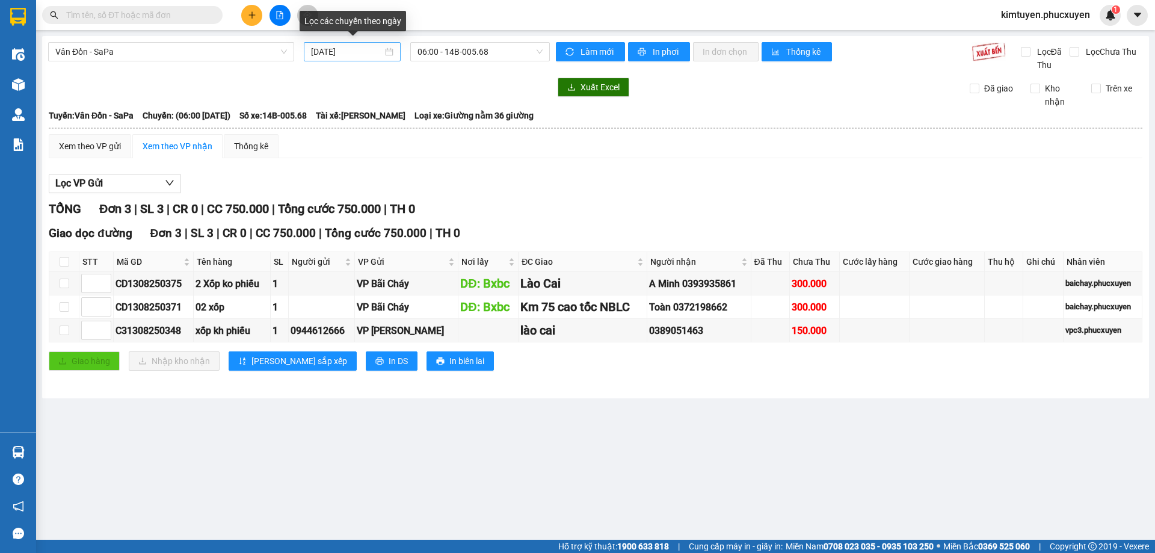
click at [391, 54] on div "[DATE]" at bounding box center [352, 51] width 82 height 13
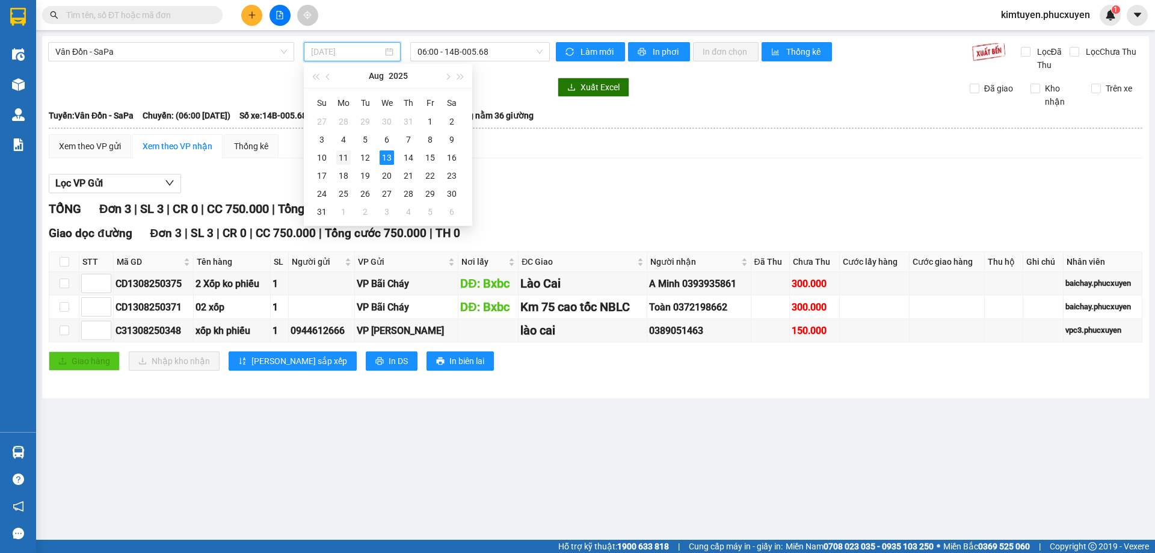
drag, startPoint x: 345, startPoint y: 159, endPoint x: 517, endPoint y: 56, distance: 200.3
click at [345, 159] on div "11" at bounding box center [343, 157] width 14 height 14
type input "[DATE]"
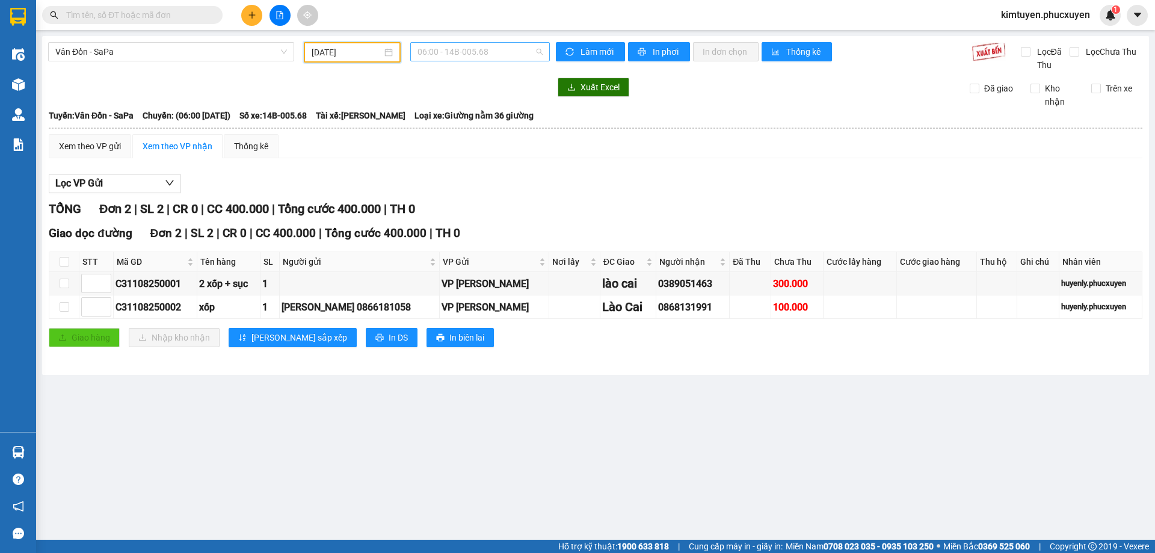
click at [510, 49] on span "06:00 - 14B-005.68" at bounding box center [480, 52] width 125 height 18
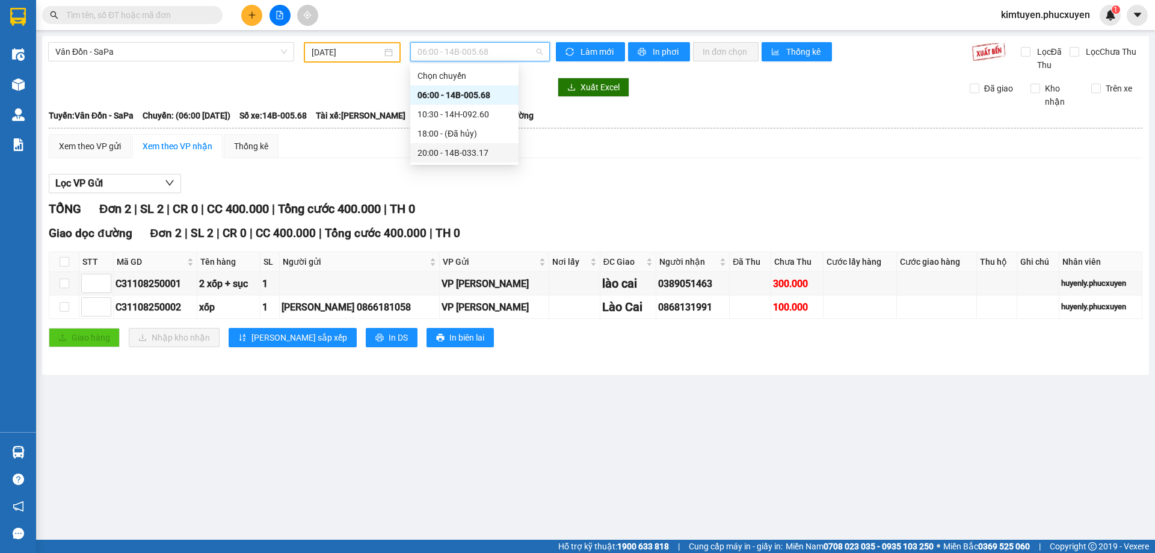
click at [478, 155] on div "20:00 - 14B-033.17" at bounding box center [465, 152] width 94 height 13
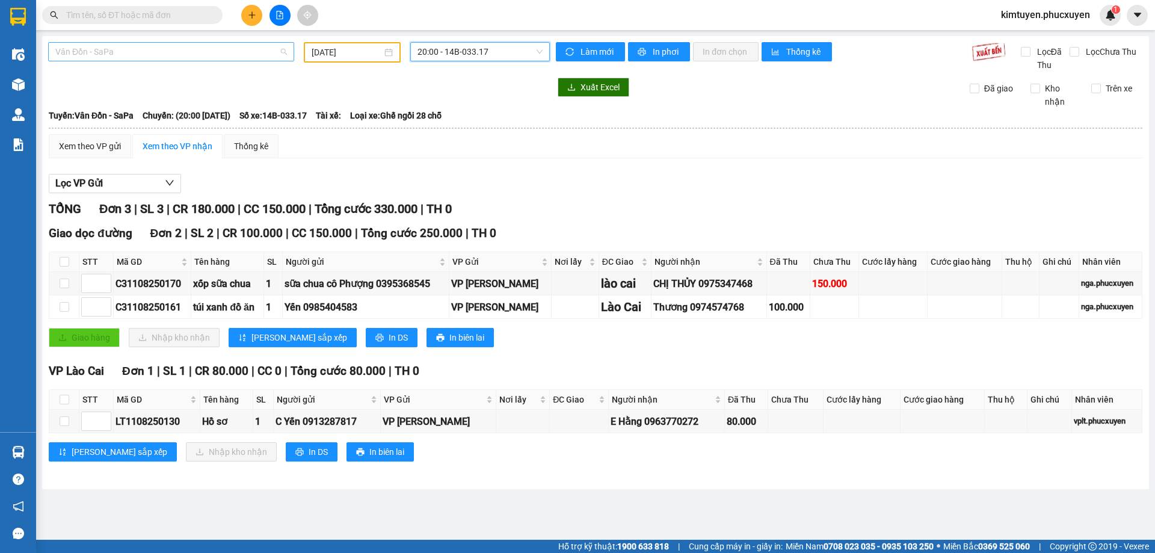
click at [121, 52] on span "Vân Đồn - SaPa" at bounding box center [171, 52] width 232 height 18
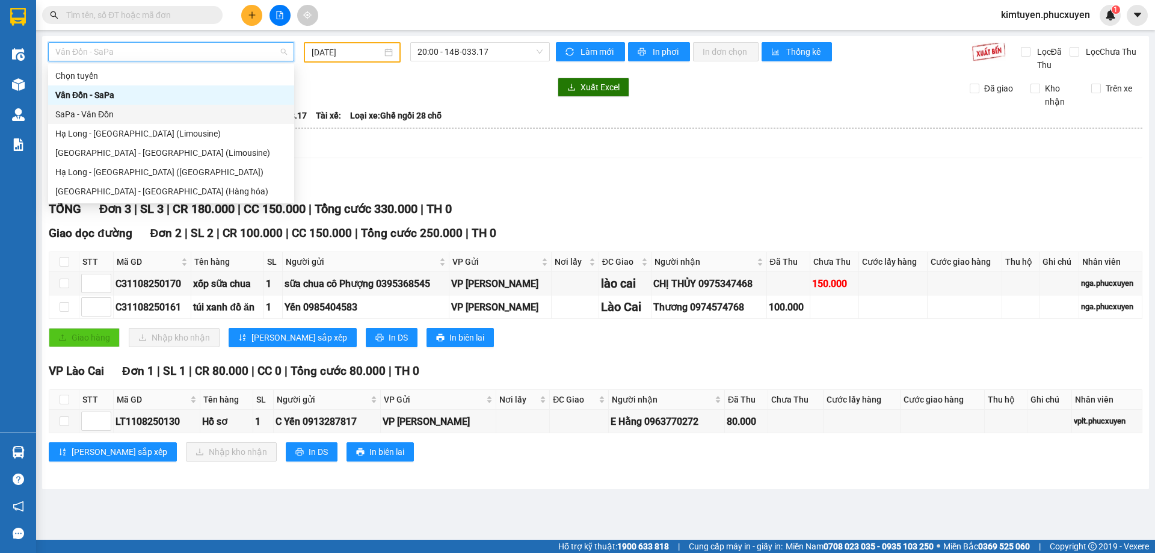
click at [100, 114] on div "SaPa - Vân Đồn" at bounding box center [171, 114] width 232 height 13
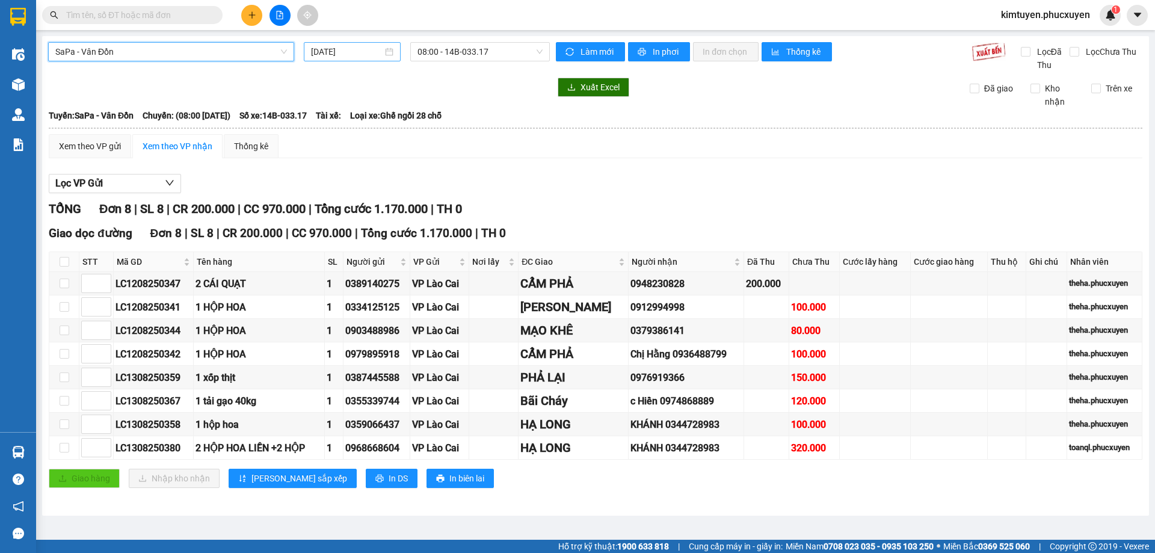
click at [386, 54] on div "[DATE]" at bounding box center [352, 51] width 82 height 13
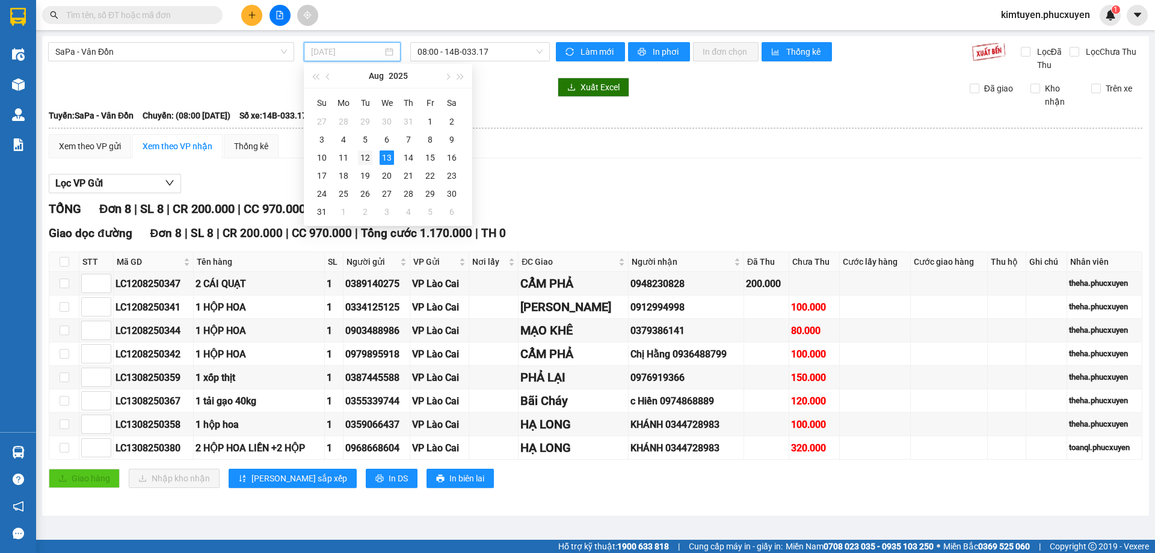
click at [367, 155] on div "12" at bounding box center [365, 157] width 14 height 14
type input "[DATE]"
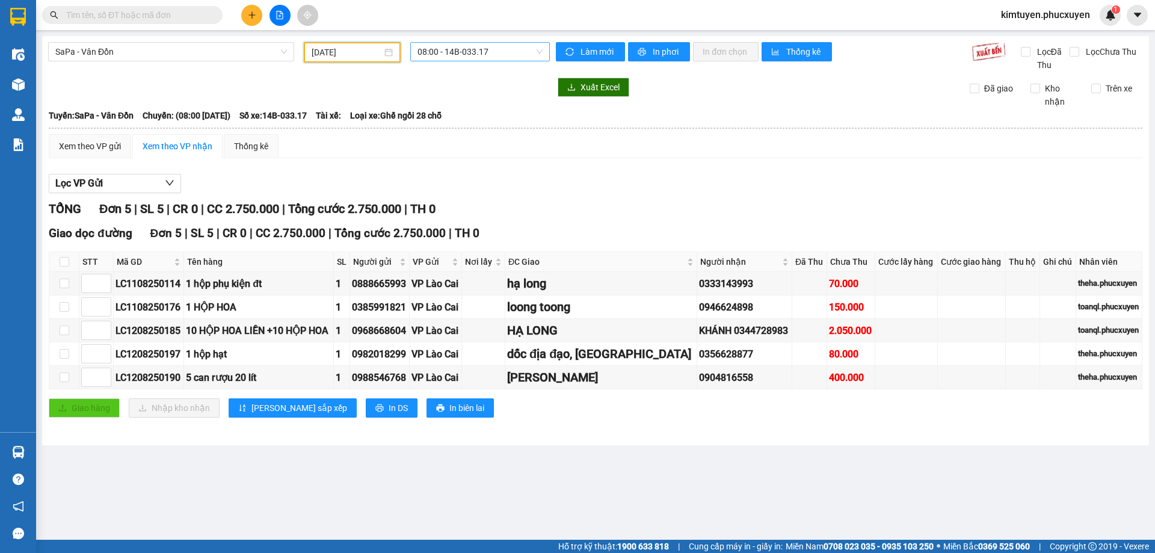
click at [493, 54] on span "08:00 - 14B-033.17" at bounding box center [480, 52] width 125 height 18
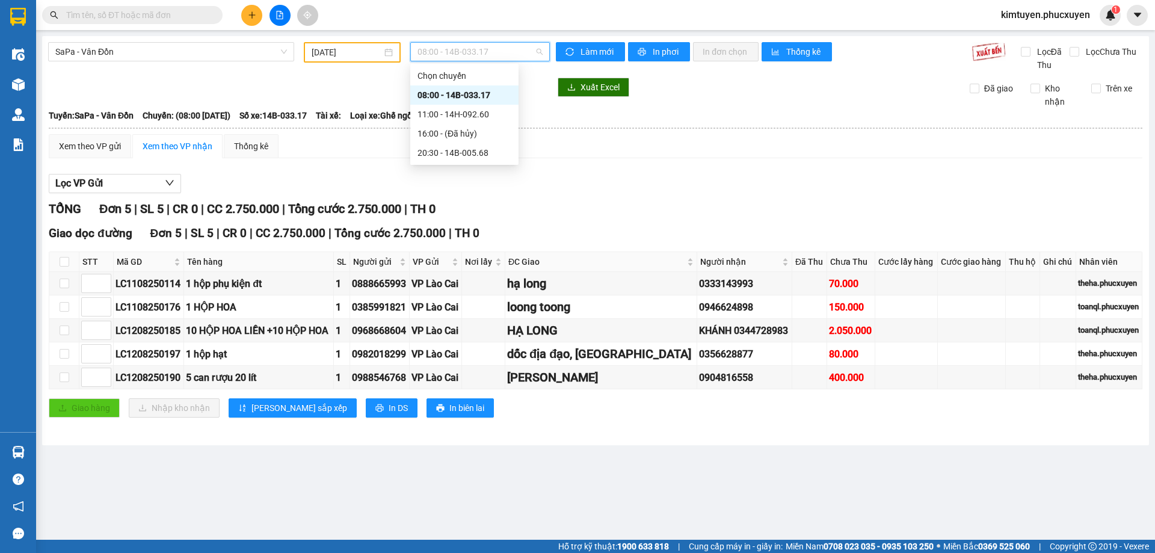
click at [478, 92] on div "08:00 - 14B-033.17" at bounding box center [465, 94] width 94 height 13
